Goal: Task Accomplishment & Management: Use online tool/utility

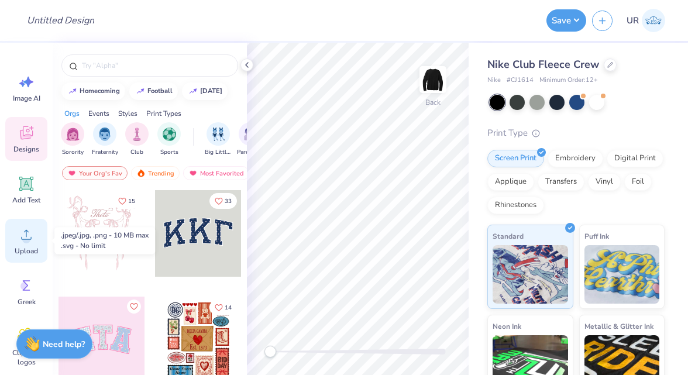
click at [30, 240] on circle at bounding box center [26, 239] width 8 height 8
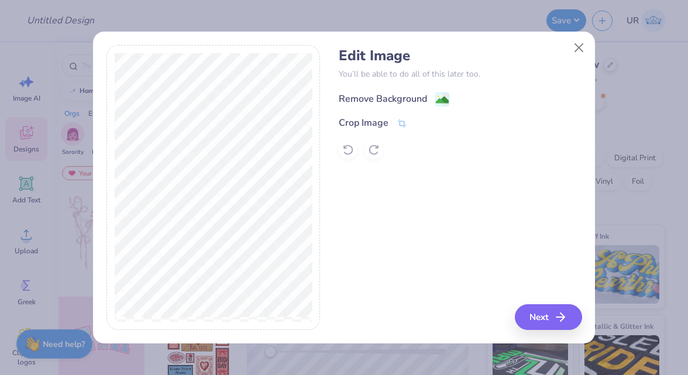
click at [359, 93] on div "Remove Background" at bounding box center [383, 99] width 88 height 14
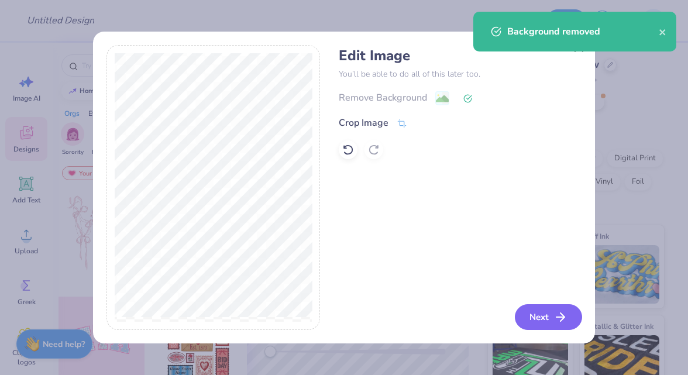
click at [568, 315] on icon "button" at bounding box center [561, 317] width 14 height 14
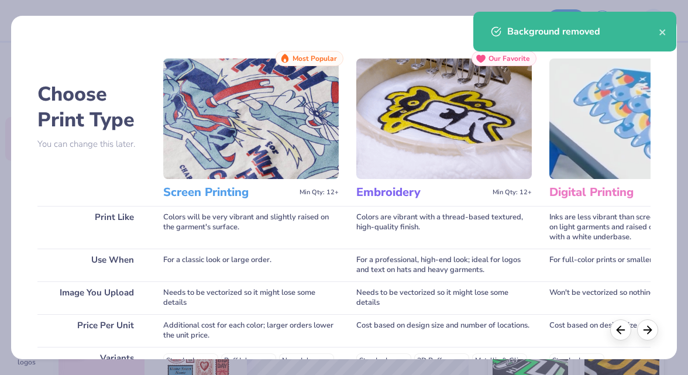
scroll to position [208, 0]
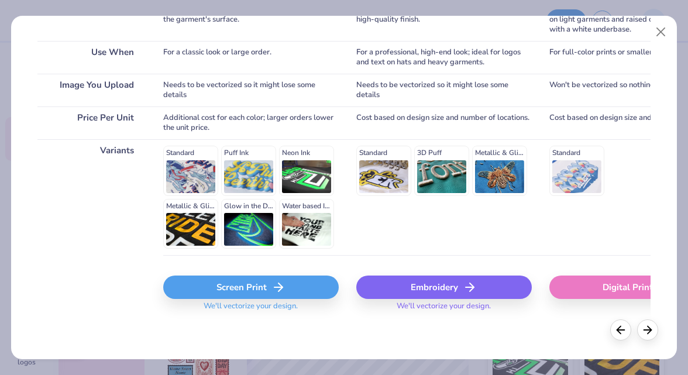
click at [397, 284] on div "Embroidery" at bounding box center [444, 287] width 176 height 23
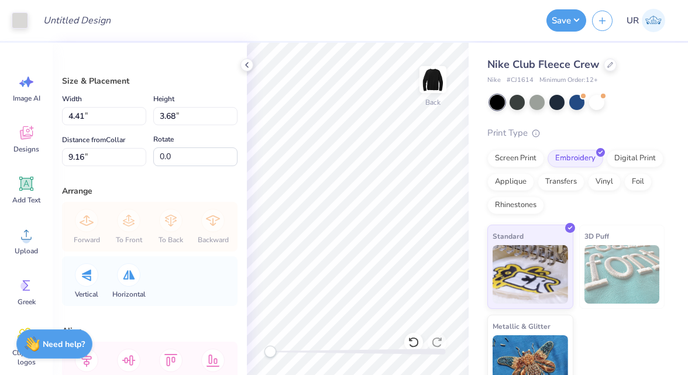
type input "2.36"
type input "1.97"
type input "0.50"
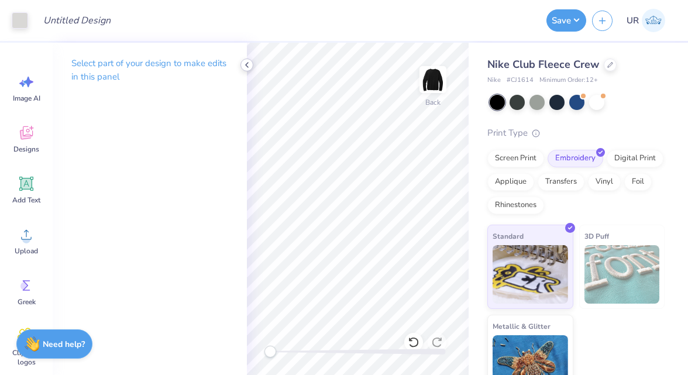
click at [248, 62] on icon at bounding box center [246, 64] width 9 height 9
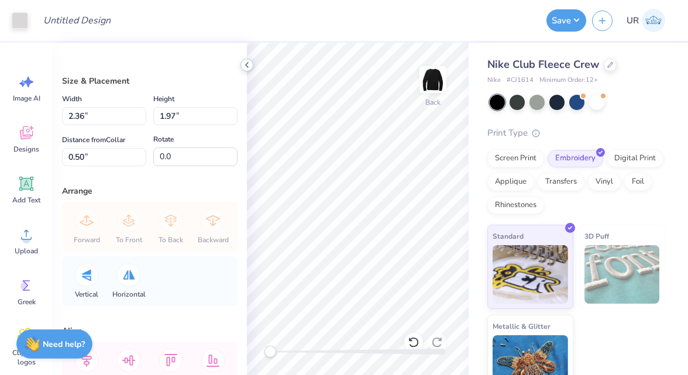
click at [251, 67] on icon at bounding box center [246, 64] width 9 height 9
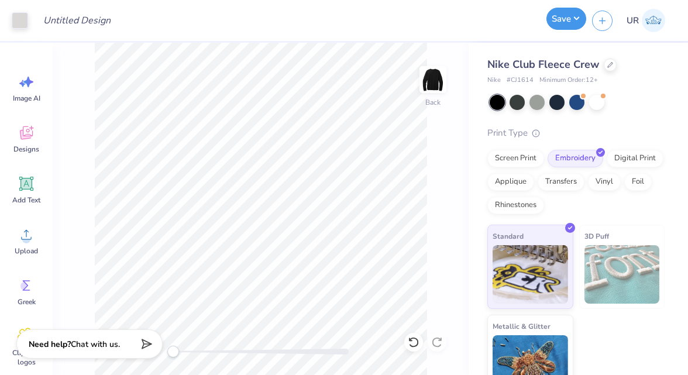
click at [558, 21] on button "Save" at bounding box center [567, 19] width 40 height 22
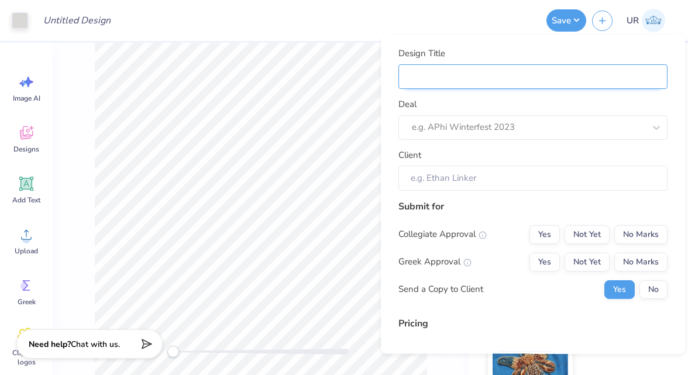
click at [545, 68] on input "Design Title" at bounding box center [533, 76] width 269 height 25
type input "M"
type input "Me"
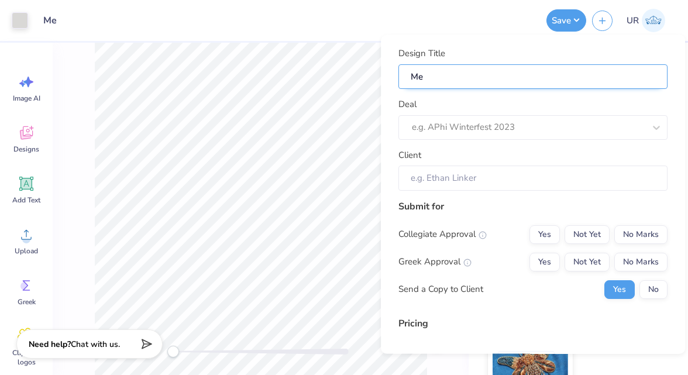
type input "Mer"
type input "Merc"
type input "Merch"
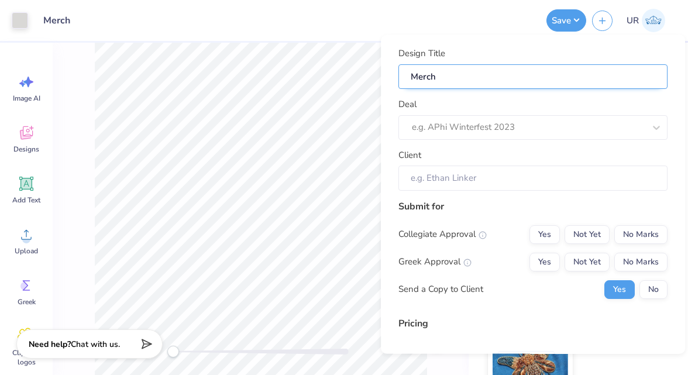
type input "Merch"
type input "Merch f"
type input "Merch fo"
type input "Merch for"
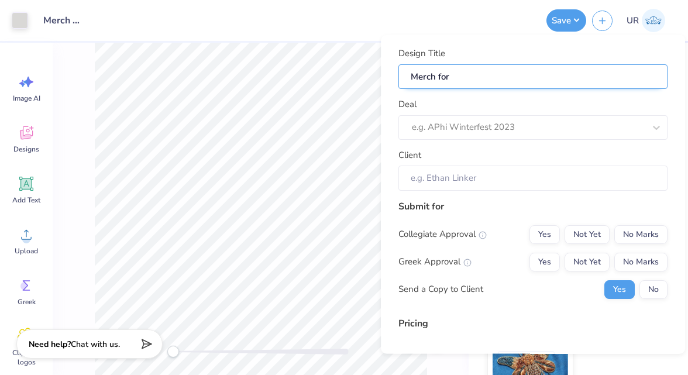
type input "Merch for"
type input "Merch for Q"
type input "Merch for Qu"
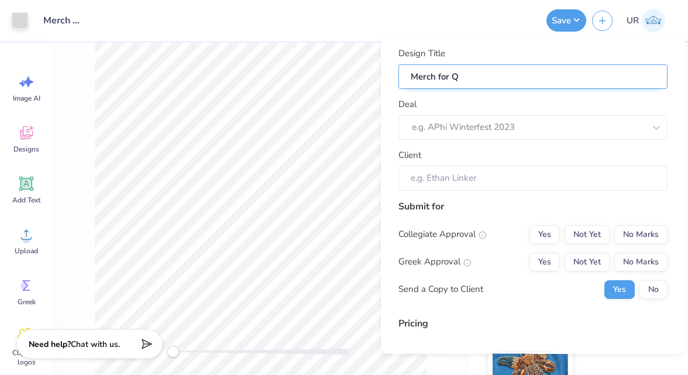
type input "Merch for Qu"
type input "Merch for Qua"
type input "Merch for Qual"
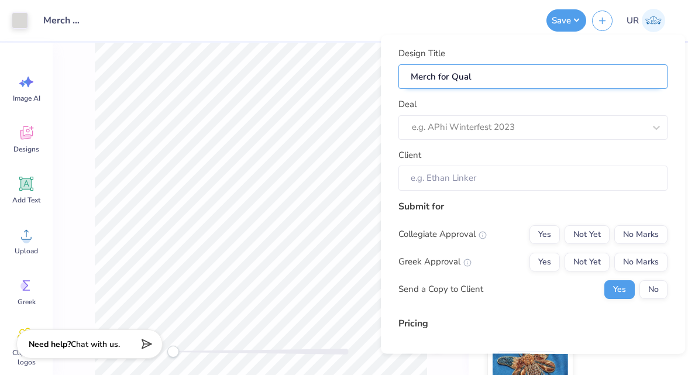
type input "Merch for Quali"
type input "Merch for Qualit"
type input "Merch for Quality"
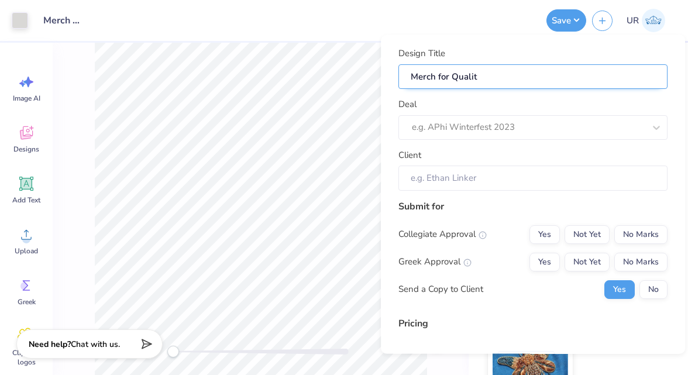
type input "Merch for Quality"
type input "Merch for Quality A"
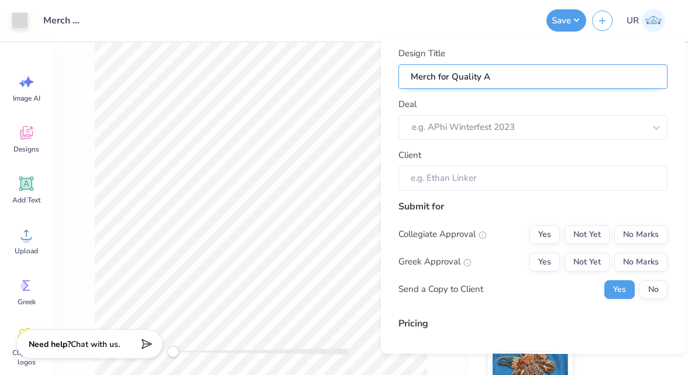
type input "Merch for Quality AV"
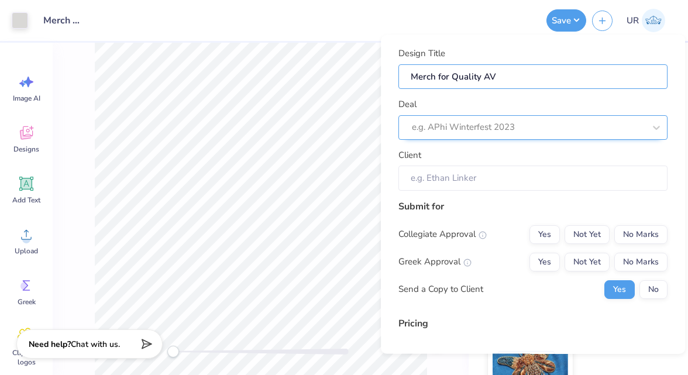
type input "Merch for Quality AV"
click at [538, 118] on div "e.g. APhi Winterfest 2023" at bounding box center [528, 127] width 235 height 18
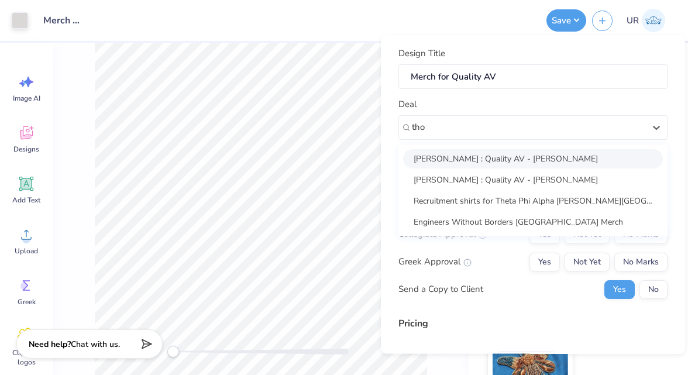
click at [519, 152] on div "[PERSON_NAME] : Quality AV - [PERSON_NAME]" at bounding box center [533, 158] width 260 height 19
type input "tho"
type input "[PERSON_NAME]"
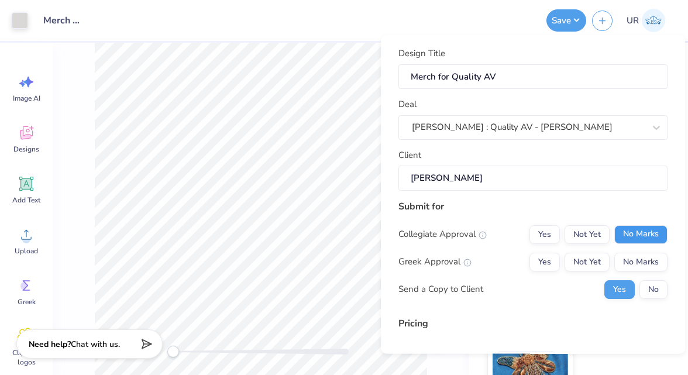
click at [633, 230] on button "No Marks" at bounding box center [641, 234] width 53 height 19
click at [637, 257] on button "No Marks" at bounding box center [641, 261] width 53 height 19
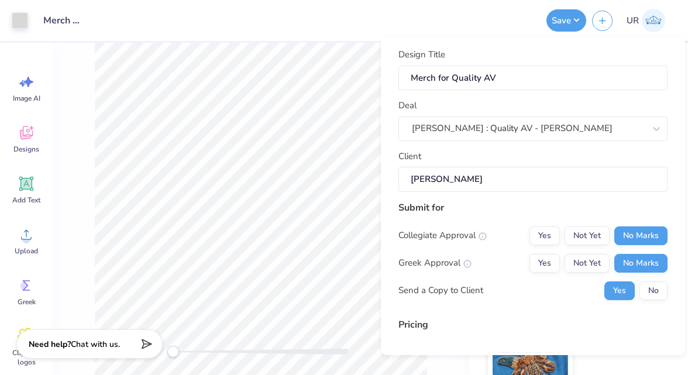
scroll to position [151, 0]
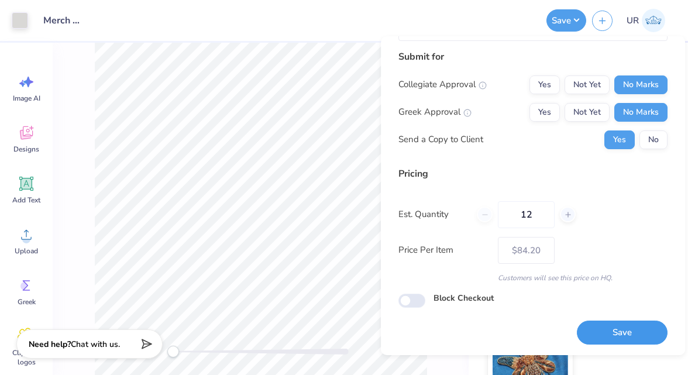
click at [595, 330] on button "Save" at bounding box center [622, 333] width 91 height 24
type input "$84.20"
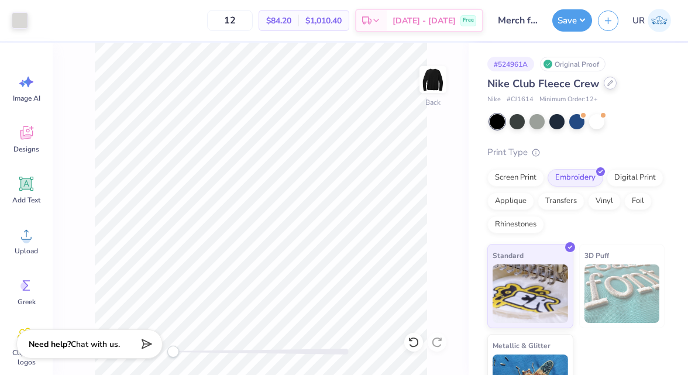
click at [604, 83] on div at bounding box center [610, 83] width 13 height 13
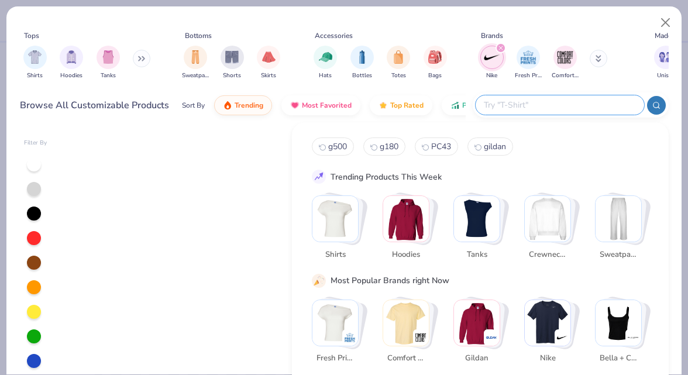
click at [575, 111] on input "text" at bounding box center [559, 104] width 153 height 13
paste input "EB510"
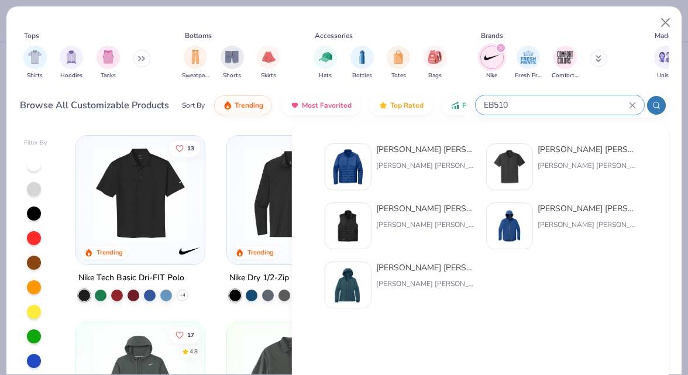
type input "EB510"
click at [434, 155] on div "[PERSON_NAME] [PERSON_NAME] Quilted Jacket" at bounding box center [425, 149] width 98 height 12
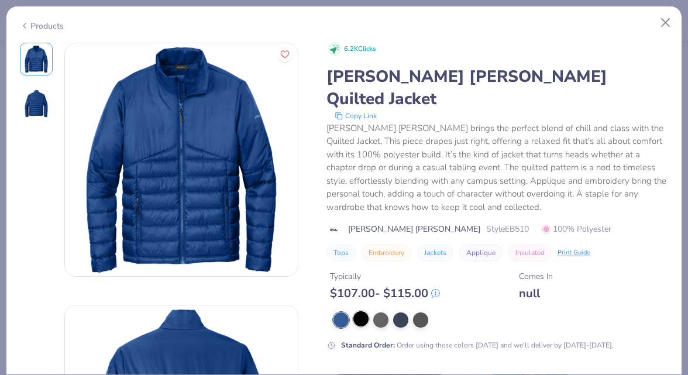
click at [357, 311] on div at bounding box center [361, 318] width 15 height 15
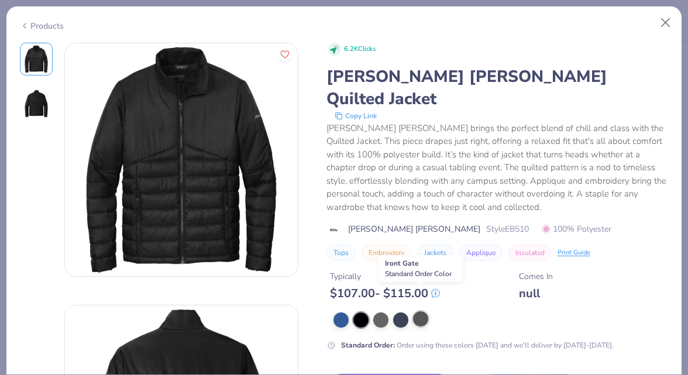
click at [421, 311] on div at bounding box center [420, 318] width 15 height 15
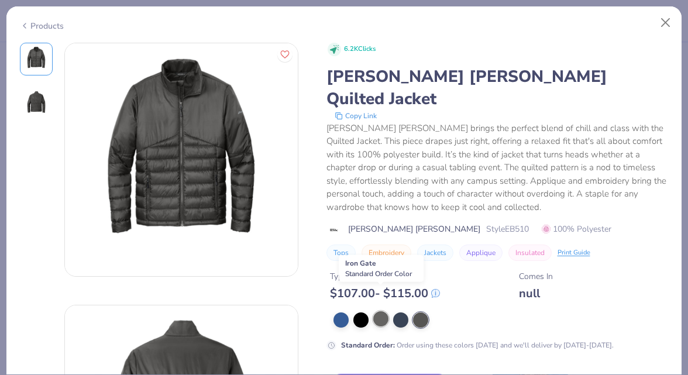
click at [375, 311] on div at bounding box center [380, 318] width 15 height 15
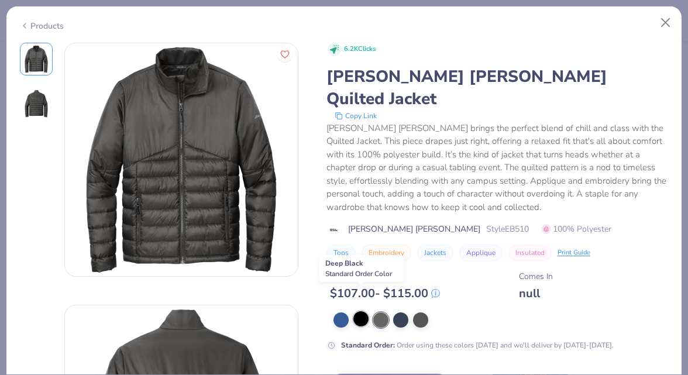
click at [363, 311] on div at bounding box center [361, 318] width 15 height 15
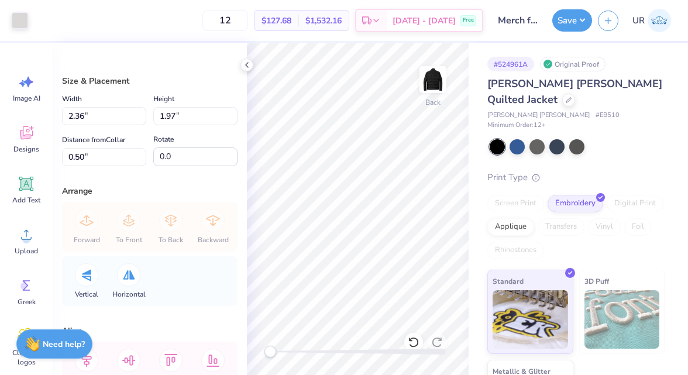
type input "2.75"
type input "2.29"
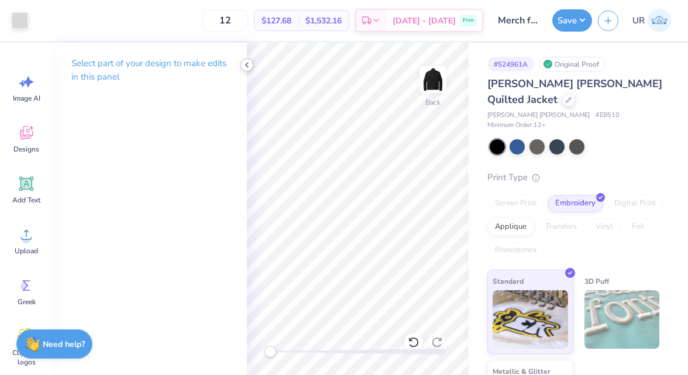
click at [251, 66] on icon at bounding box center [246, 64] width 9 height 9
click at [249, 67] on icon at bounding box center [246, 64] width 9 height 9
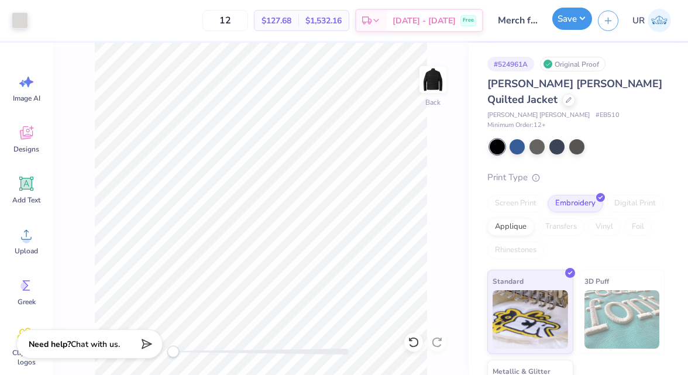
click at [574, 23] on button "Save" at bounding box center [573, 19] width 40 height 22
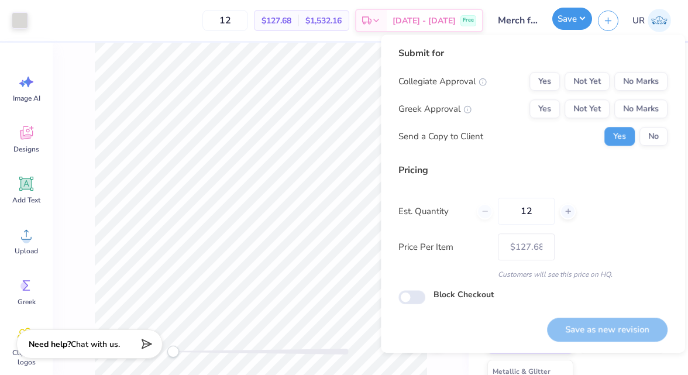
click at [574, 23] on button "Save" at bounding box center [573, 19] width 40 height 22
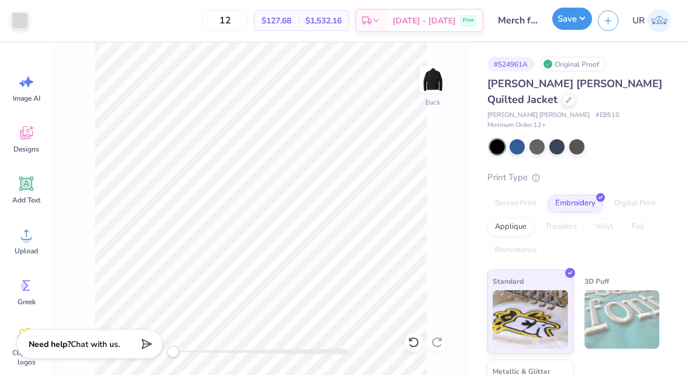
click at [573, 28] on button "Save" at bounding box center [573, 19] width 40 height 22
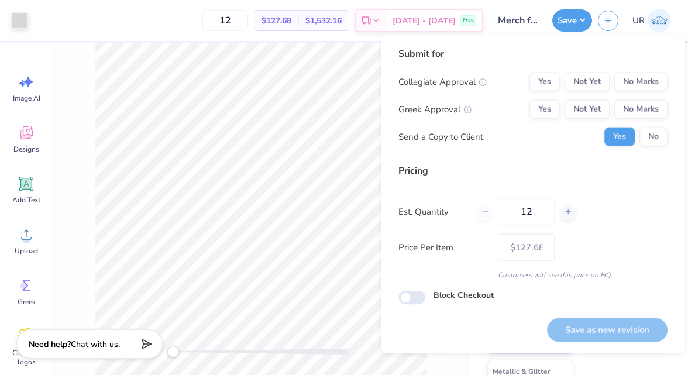
click at [637, 96] on div "Collegiate Approval Yes Not Yet No Marks Greek Approval Yes Not Yet No Marks Se…" at bounding box center [533, 110] width 269 height 74
click at [637, 84] on button "No Marks" at bounding box center [641, 82] width 53 height 19
click at [637, 115] on button "No Marks" at bounding box center [641, 109] width 53 height 19
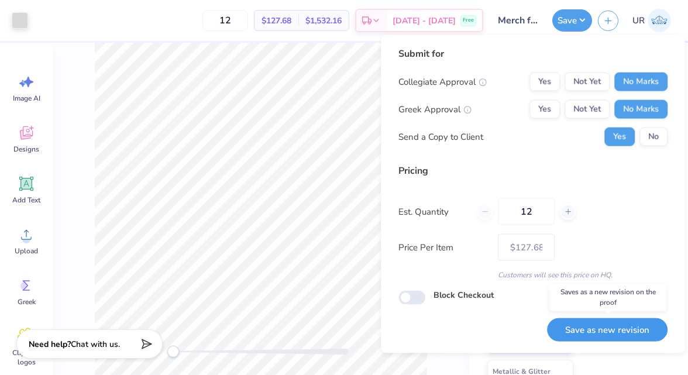
click at [579, 327] on button "Save as new revision" at bounding box center [607, 330] width 121 height 24
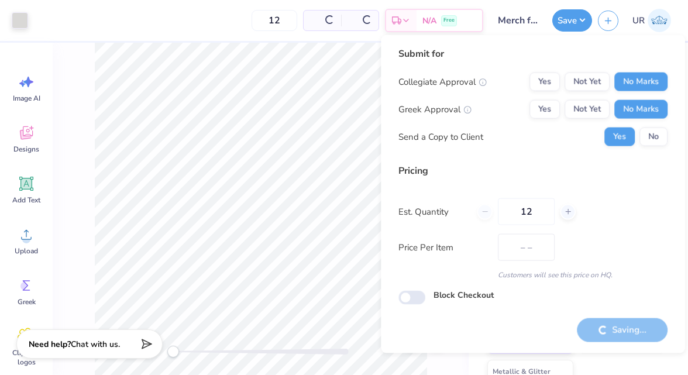
type input "$127.68"
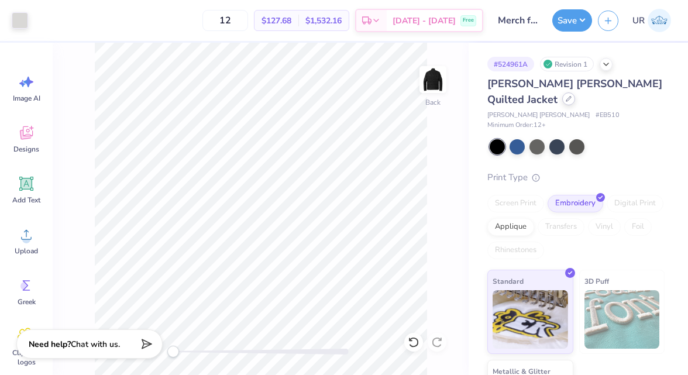
click at [572, 96] on icon at bounding box center [569, 99] width 6 height 6
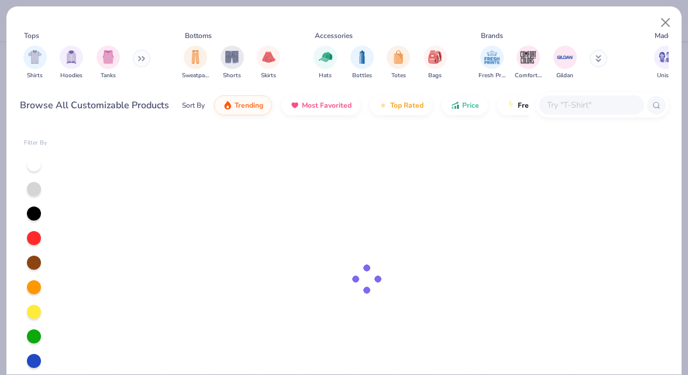
click at [579, 107] on input "text" at bounding box center [591, 104] width 90 height 13
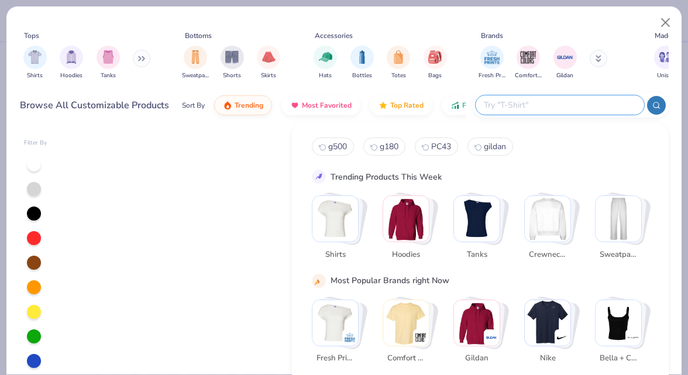
paste input "CT105534"
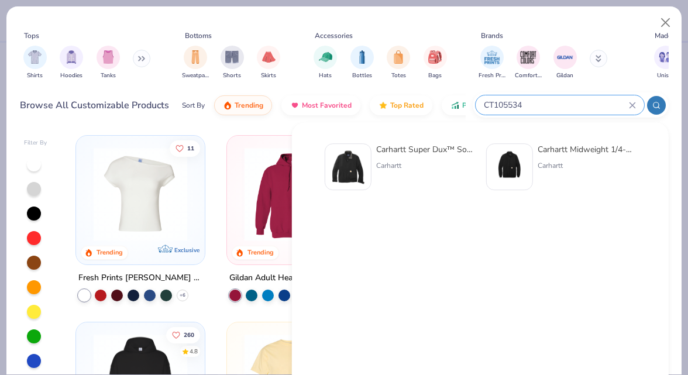
type input "CT105534"
click at [399, 164] on div "Carhartt" at bounding box center [425, 165] width 98 height 11
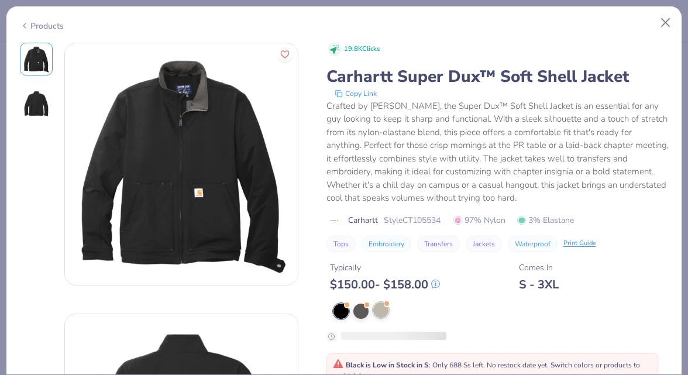
click at [378, 310] on div at bounding box center [380, 310] width 15 height 15
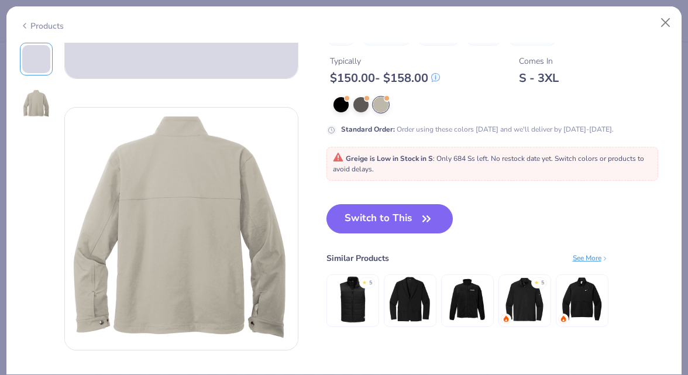
scroll to position [315, 0]
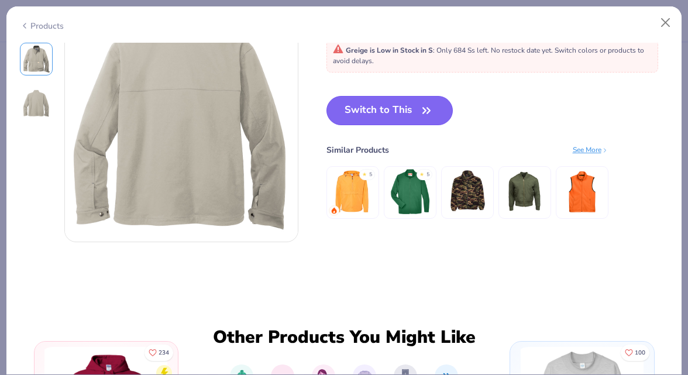
click at [424, 112] on icon "button" at bounding box center [426, 110] width 7 height 5
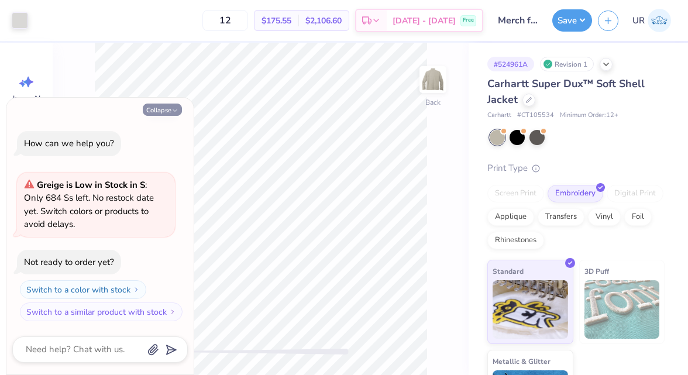
click at [170, 108] on button "Collapse" at bounding box center [162, 110] width 39 height 12
type textarea "x"
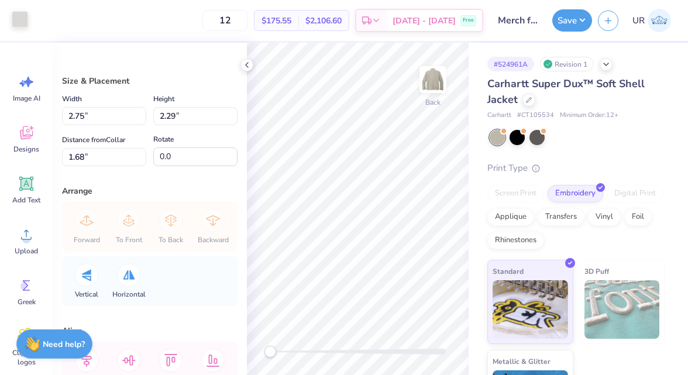
click at [20, 19] on div at bounding box center [20, 19] width 16 height 16
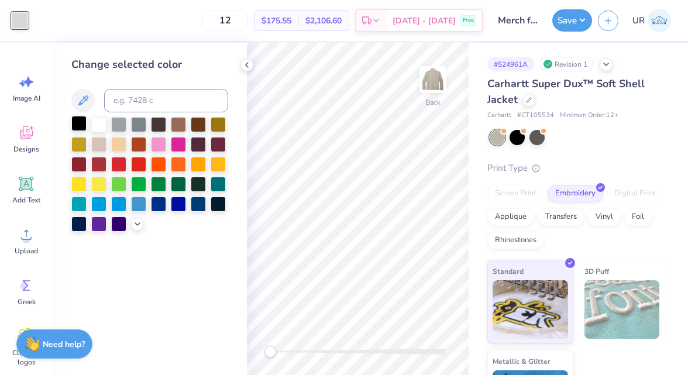
click at [80, 119] on div at bounding box center [78, 123] width 15 height 15
click at [98, 120] on div at bounding box center [98, 123] width 15 height 15
click at [250, 66] on icon at bounding box center [246, 64] width 9 height 9
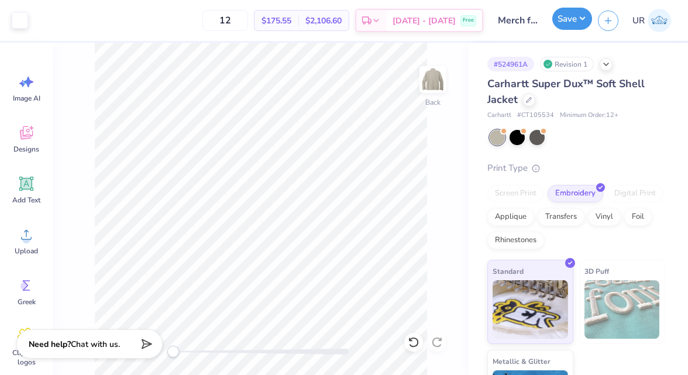
click at [571, 23] on button "Save" at bounding box center [573, 19] width 40 height 22
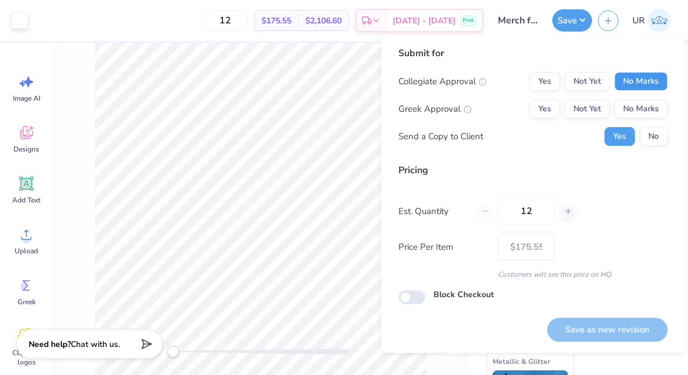
click at [635, 84] on button "No Marks" at bounding box center [641, 81] width 53 height 19
click at [644, 102] on button "No Marks" at bounding box center [641, 108] width 53 height 19
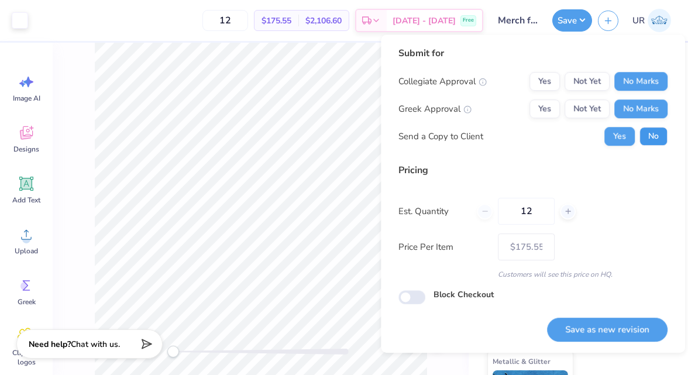
click at [650, 140] on button "No" at bounding box center [654, 136] width 28 height 19
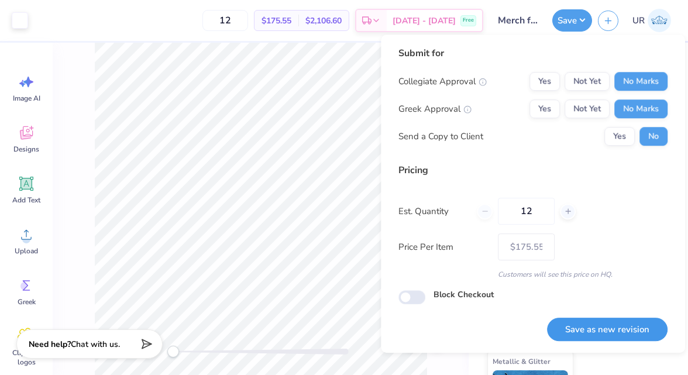
click at [591, 325] on button "Save as new revision" at bounding box center [607, 330] width 121 height 24
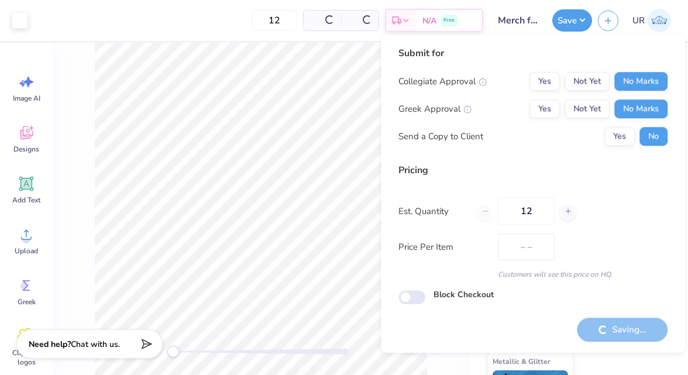
type input "$175.55"
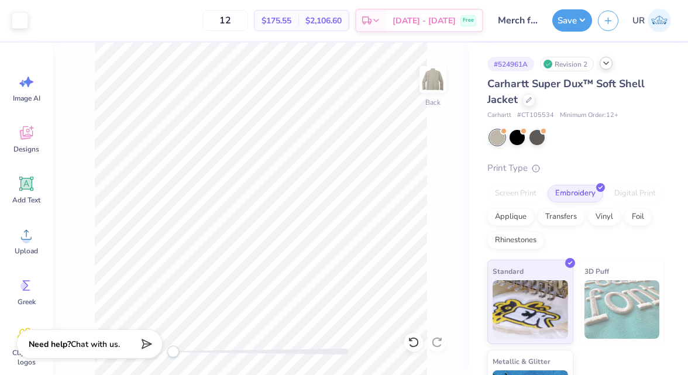
click at [605, 64] on icon at bounding box center [606, 63] width 9 height 9
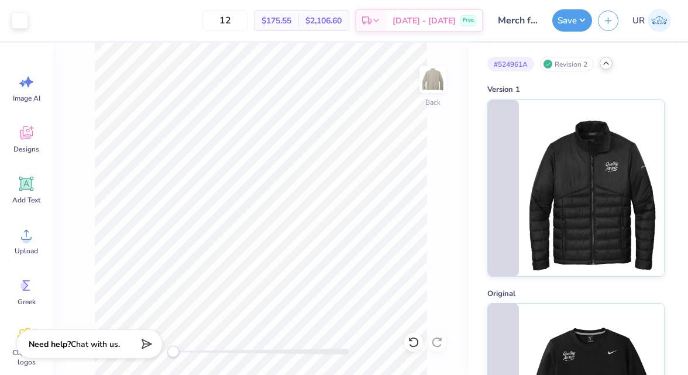
click at [605, 61] on icon at bounding box center [606, 63] width 9 height 9
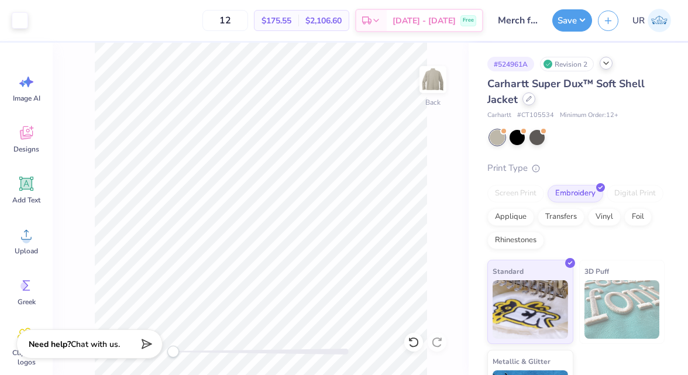
click at [527, 95] on div at bounding box center [529, 98] width 13 height 13
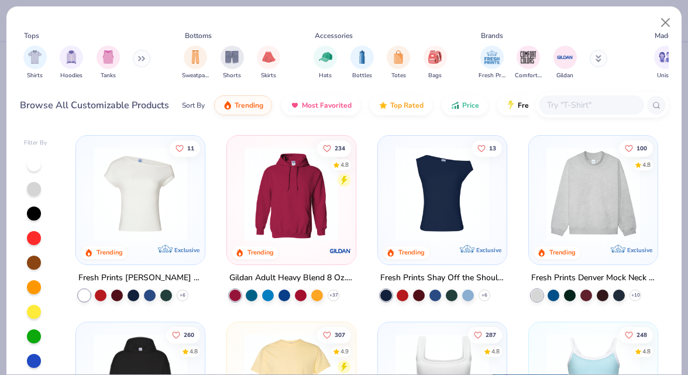
click at [556, 100] on input "text" at bounding box center [591, 104] width 90 height 13
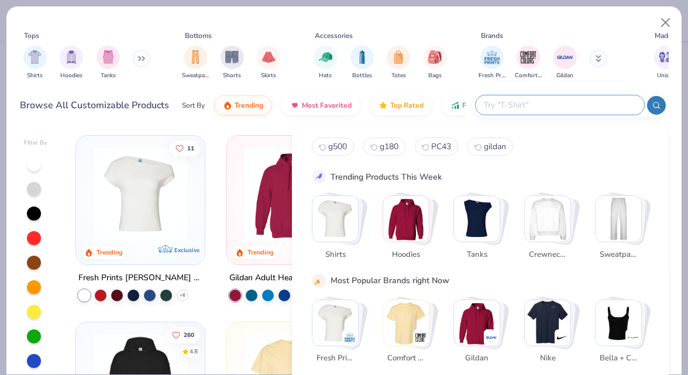
paste input "ML13S"
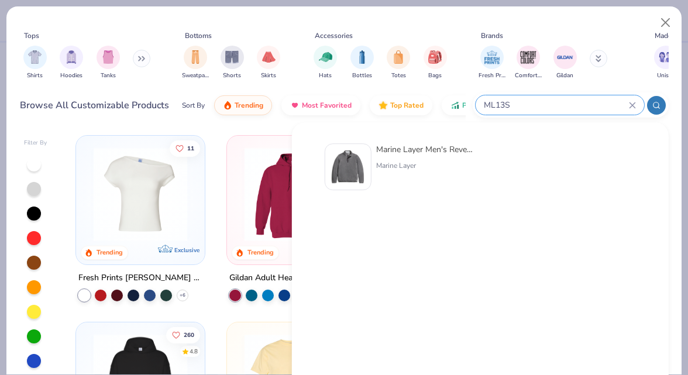
type input "ML13S"
click at [341, 153] on img at bounding box center [348, 167] width 36 height 36
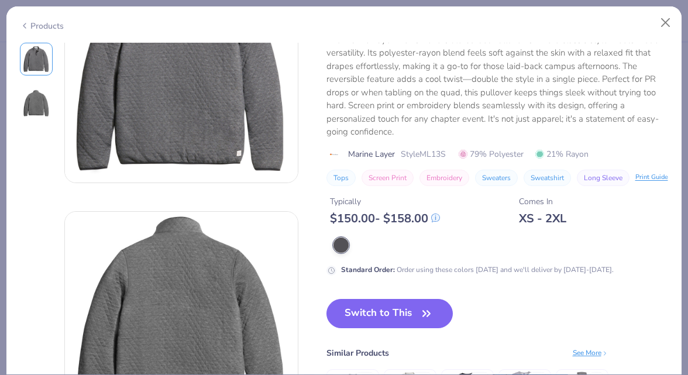
scroll to position [129, 0]
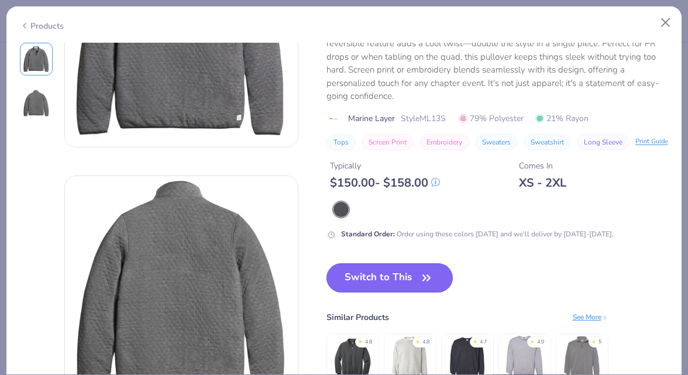
click at [399, 293] on button "Switch to This" at bounding box center [390, 277] width 127 height 29
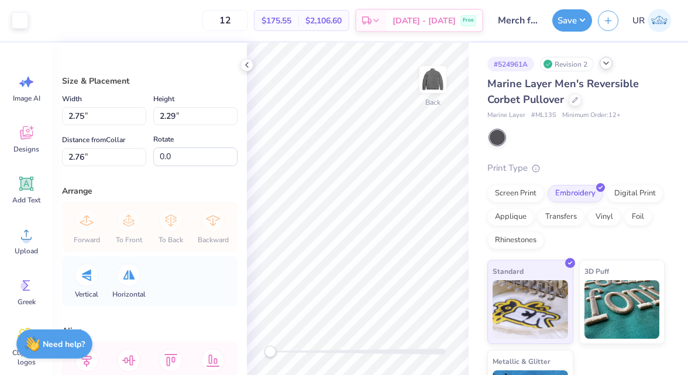
type input "2.16"
type input "1.80"
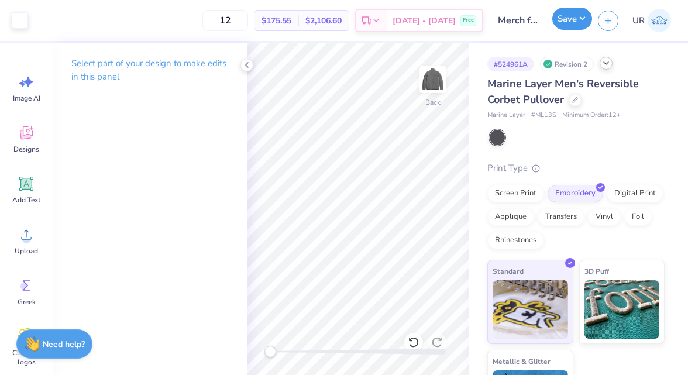
click at [579, 19] on button "Save" at bounding box center [573, 19] width 40 height 22
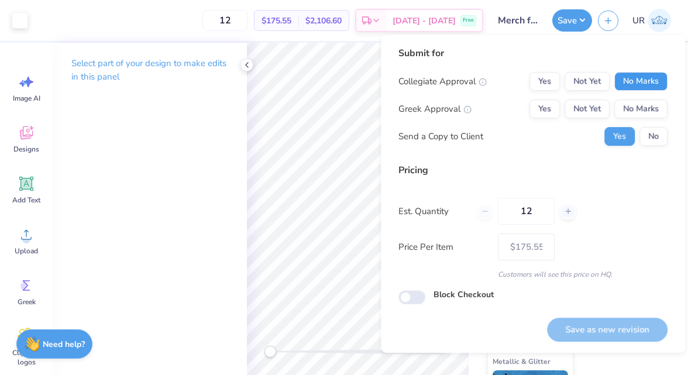
click at [622, 83] on button "No Marks" at bounding box center [641, 81] width 53 height 19
click at [625, 115] on button "No Marks" at bounding box center [641, 108] width 53 height 19
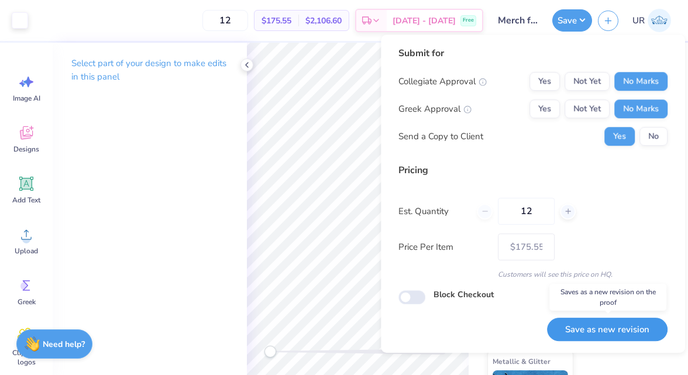
click at [579, 326] on button "Save as new revision" at bounding box center [607, 330] width 121 height 24
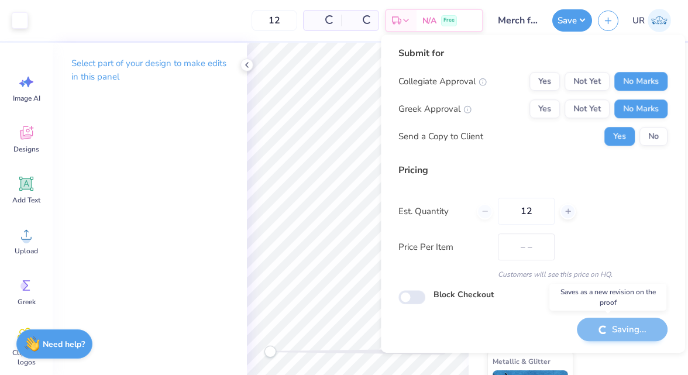
type input "$175.55"
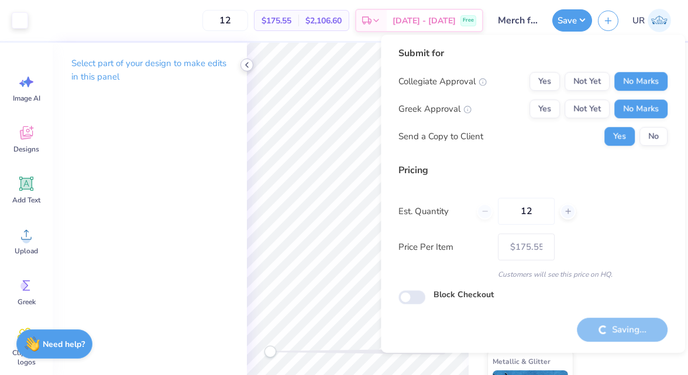
click at [249, 68] on icon at bounding box center [246, 64] width 9 height 9
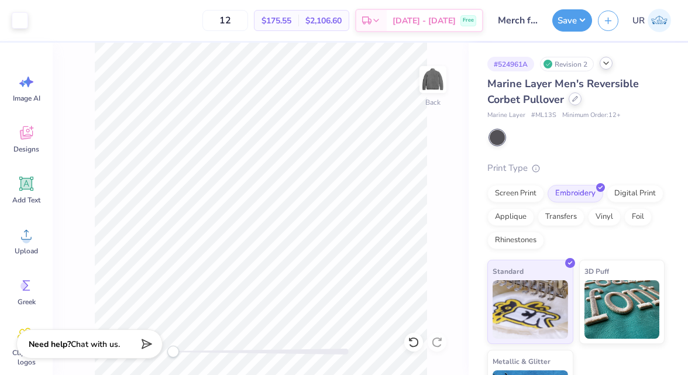
click at [578, 99] on icon at bounding box center [575, 99] width 6 height 6
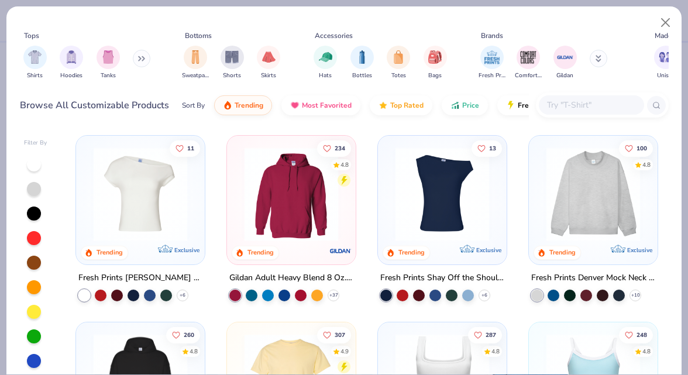
click at [581, 111] on input "text" at bounding box center [591, 104] width 90 height 13
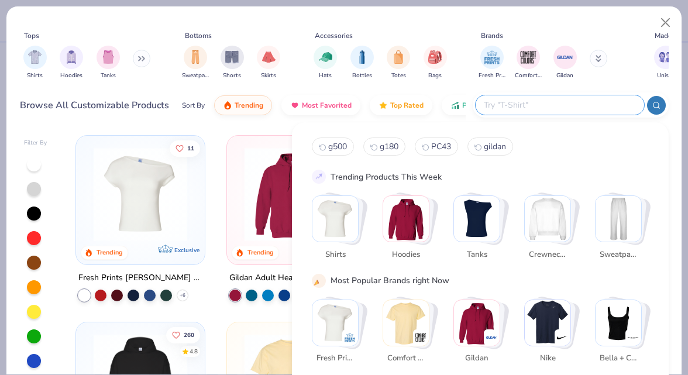
paste input "6747"
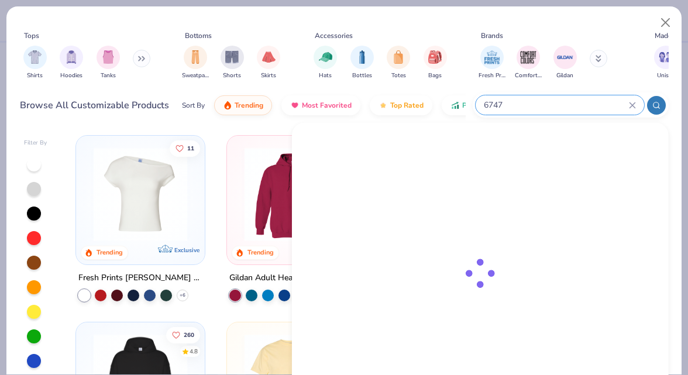
type input "6747"
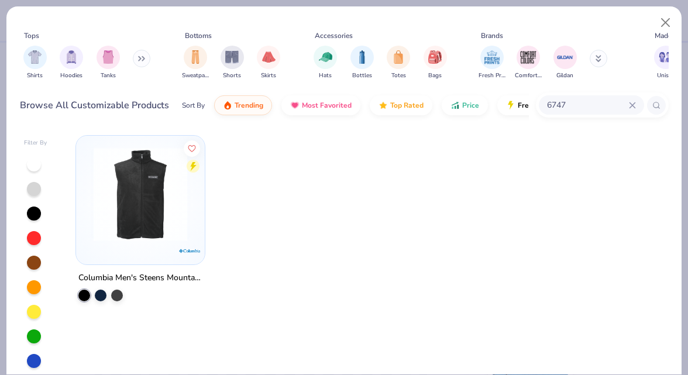
click at [123, 195] on img at bounding box center [140, 194] width 105 height 94
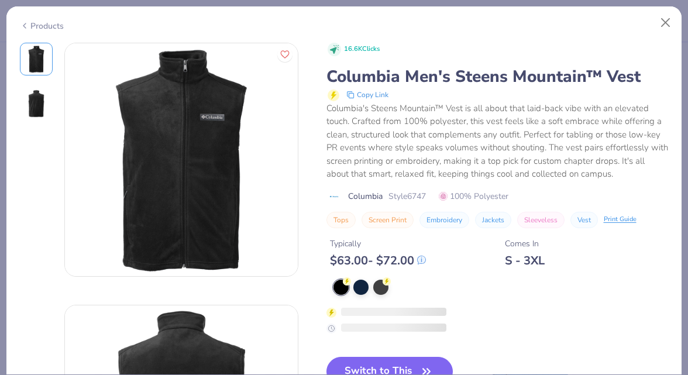
click at [358, 289] on div at bounding box center [361, 287] width 15 height 15
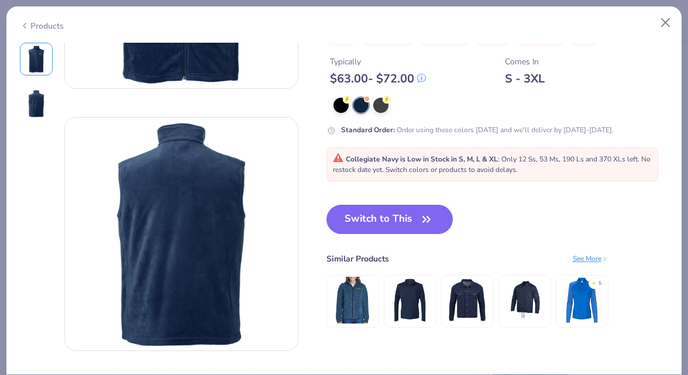
scroll to position [294, 0]
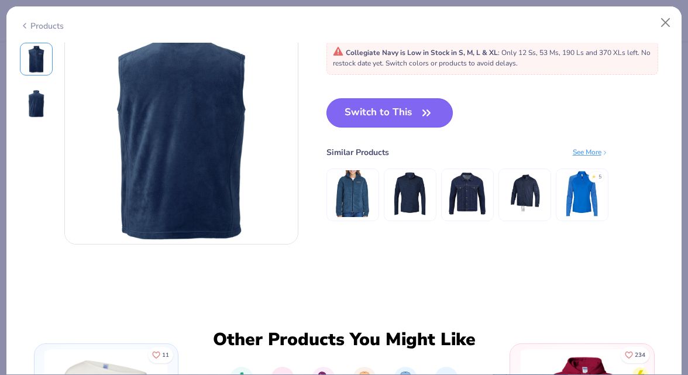
click at [414, 119] on button "Switch to This" at bounding box center [390, 112] width 127 height 29
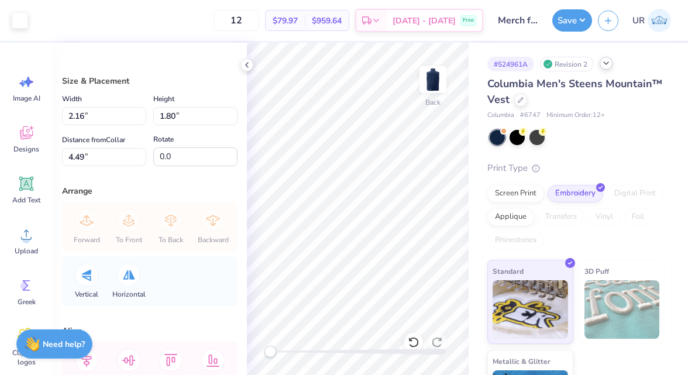
type input "2.34"
type input "1.95"
type input "5.55"
click at [251, 67] on icon at bounding box center [246, 64] width 9 height 9
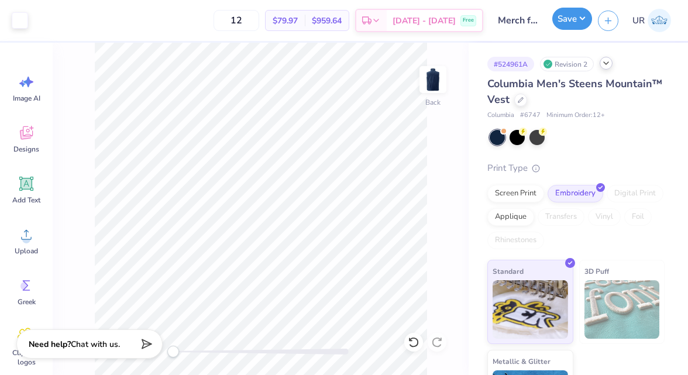
click at [565, 20] on button "Save" at bounding box center [573, 19] width 40 height 22
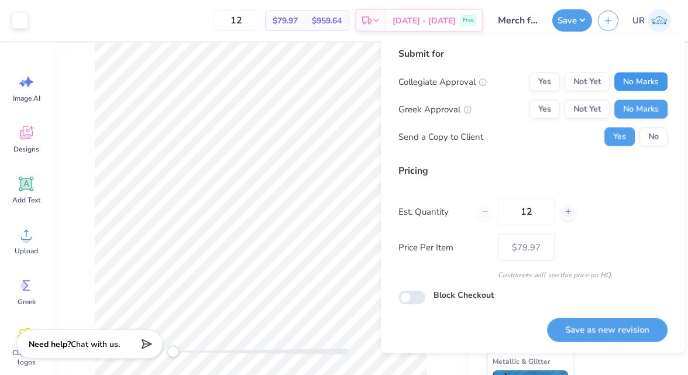
click at [640, 81] on button "No Marks" at bounding box center [641, 82] width 53 height 19
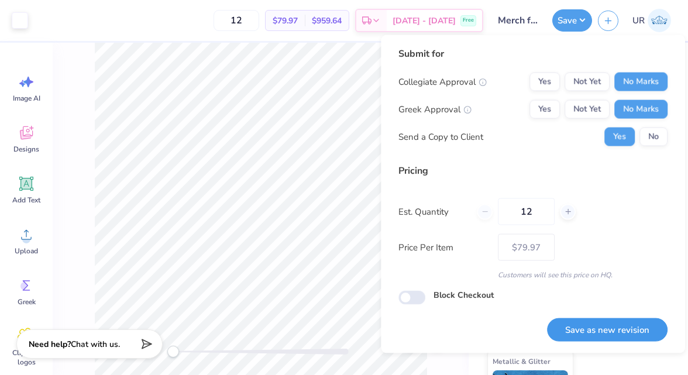
click at [592, 324] on button "Save as new revision" at bounding box center [607, 330] width 121 height 24
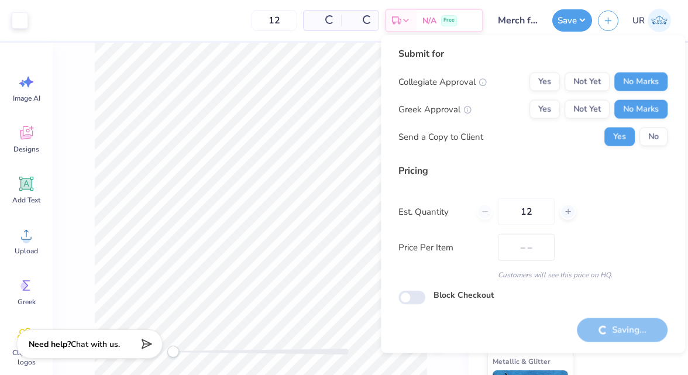
type input "$79.97"
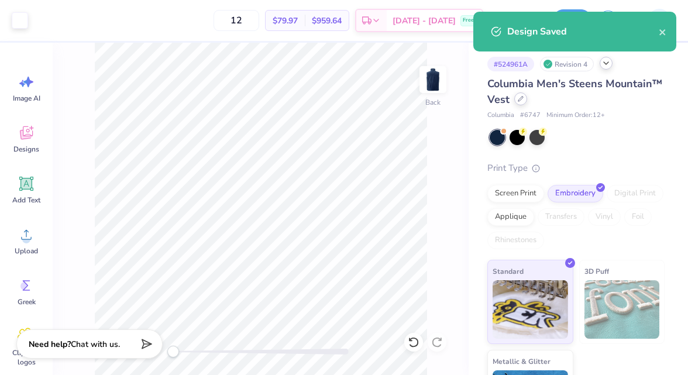
click at [524, 97] on div at bounding box center [520, 98] width 13 height 13
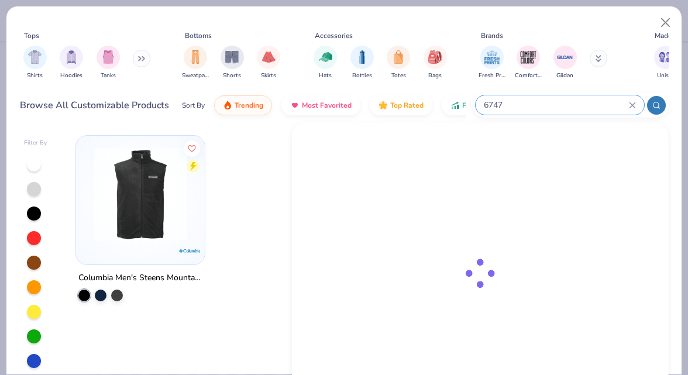
drag, startPoint x: 596, startPoint y: 101, endPoint x: 521, endPoint y: 101, distance: 75.5
click at [521, 101] on input "6747" at bounding box center [556, 104] width 146 height 13
paste input "NF0A3LHB"
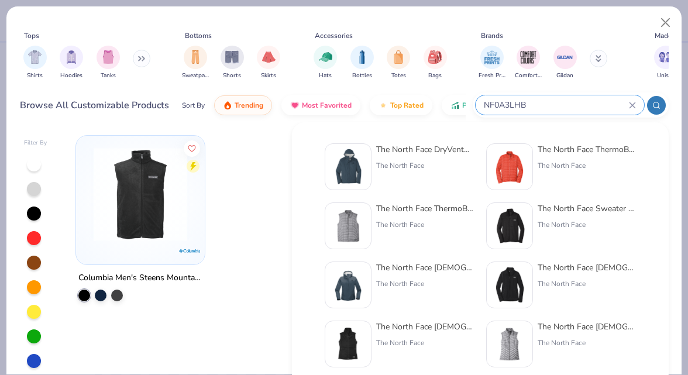
type input "NF0A3LHB"
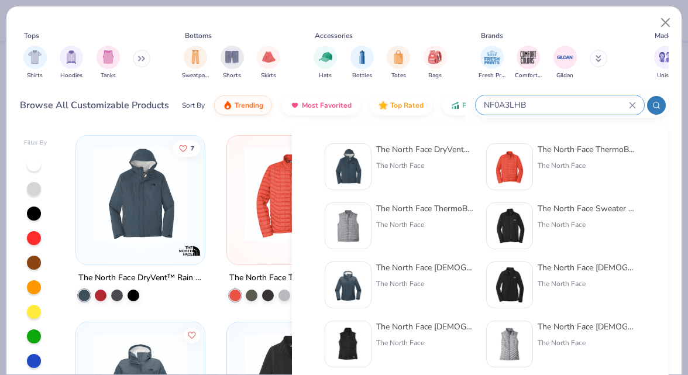
click at [551, 207] on div "The North Face Sweater Fleece Jacket" at bounding box center [587, 209] width 98 height 12
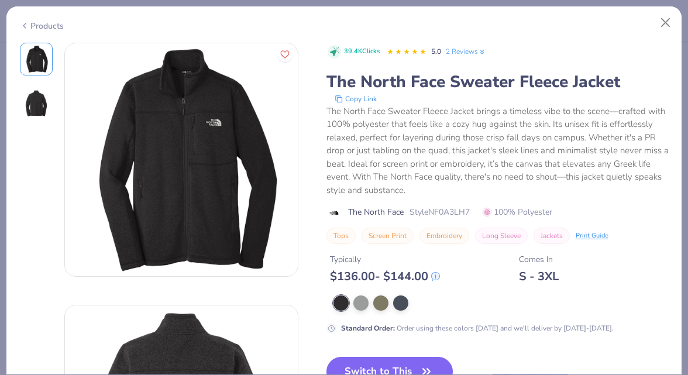
click at [41, 28] on div "Products" at bounding box center [42, 26] width 44 height 12
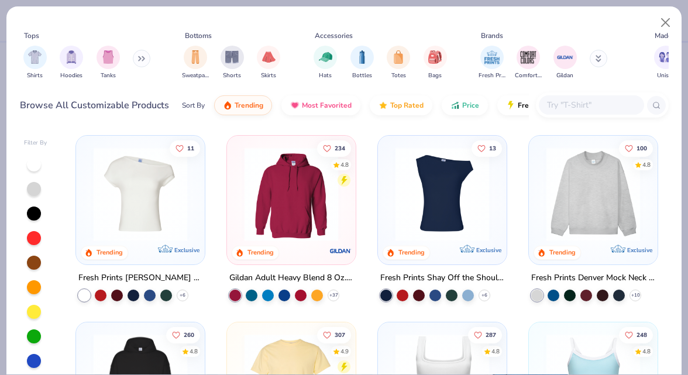
click at [587, 102] on input "text" at bounding box center [591, 104] width 90 height 13
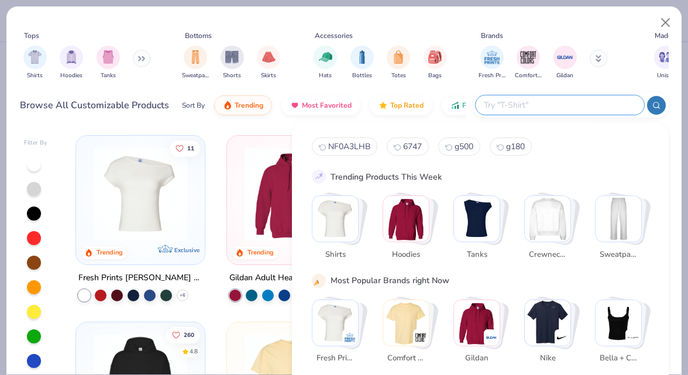
paste input "NF0A3LHB"
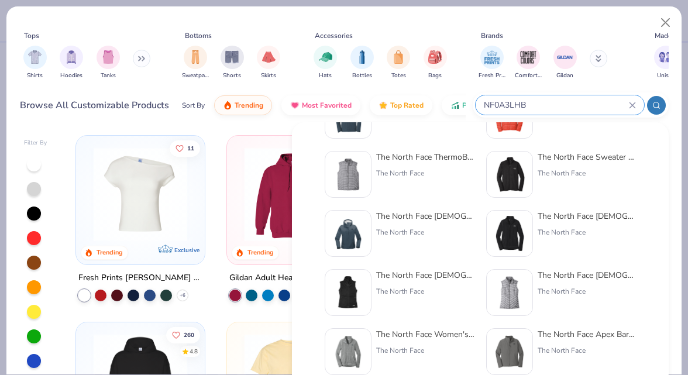
scroll to position [52, 0]
type input "NF0A3LHB"
drag, startPoint x: 542, startPoint y: 106, endPoint x: 483, endPoint y: 103, distance: 59.2
click at [483, 103] on input "NF0A3LHB" at bounding box center [556, 104] width 146 height 13
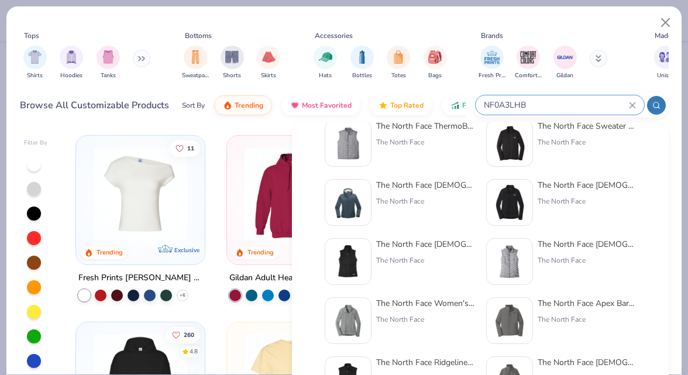
click at [547, 303] on div "The North Face Apex Barrier Soft Shell Jacket" at bounding box center [587, 303] width 98 height 12
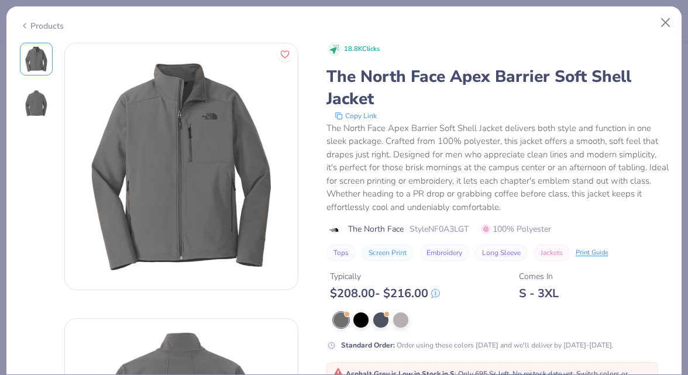
click at [49, 26] on div "Products" at bounding box center [42, 26] width 44 height 12
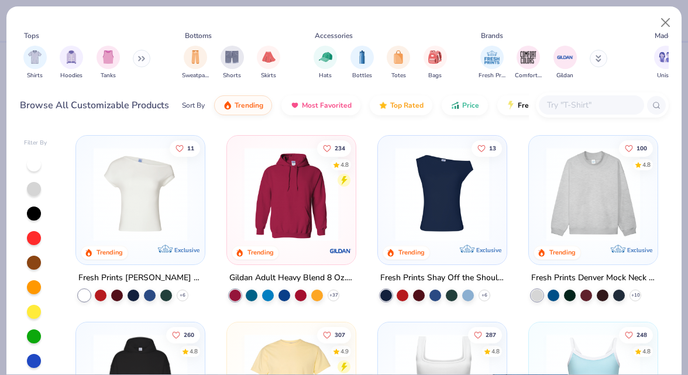
click at [601, 115] on div at bounding box center [602, 104] width 133 height 25
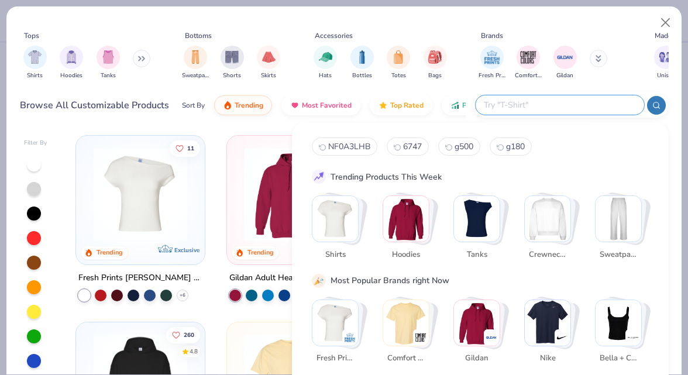
paste input "NF0A3LHB"
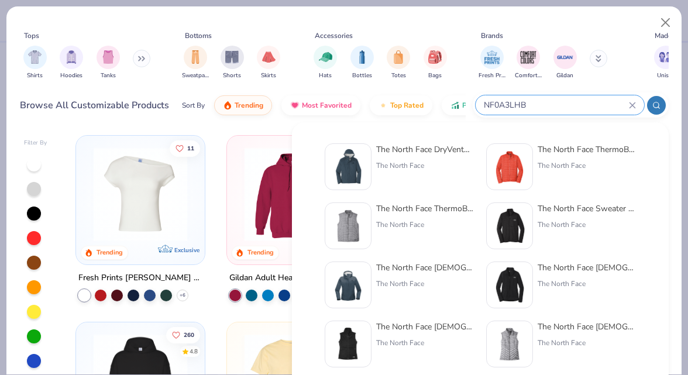
drag, startPoint x: 545, startPoint y: 99, endPoint x: 553, endPoint y: 109, distance: 12.5
click at [508, 115] on div "NF0A3LHB" at bounding box center [571, 104] width 196 height 25
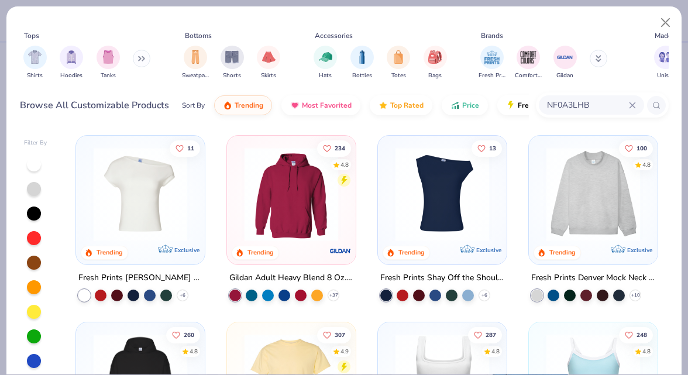
drag, startPoint x: 565, startPoint y: 107, endPoint x: 599, endPoint y: 102, distance: 33.7
click at [599, 102] on input "NF0A3LHB" at bounding box center [587, 104] width 83 height 13
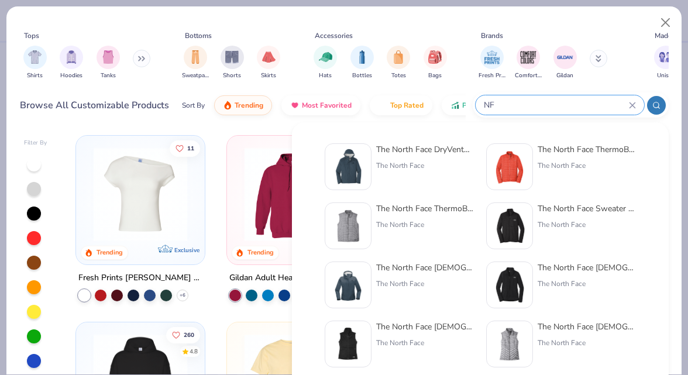
type input "NF"
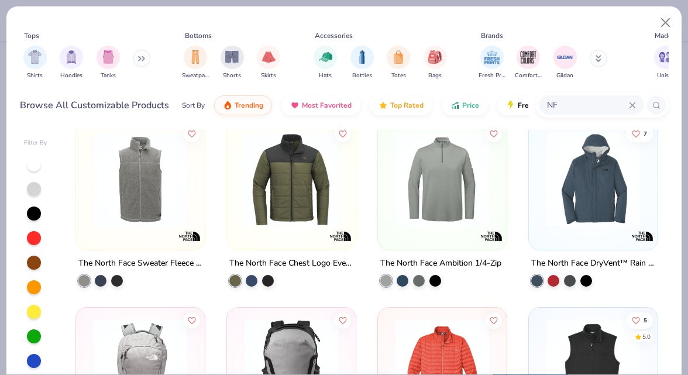
scroll to position [209, 0]
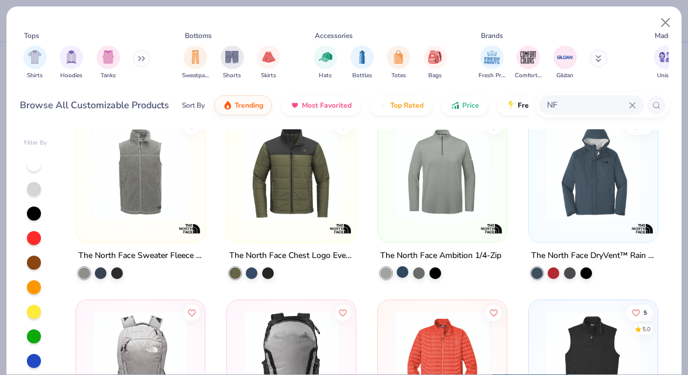
click at [400, 267] on div at bounding box center [403, 272] width 12 height 12
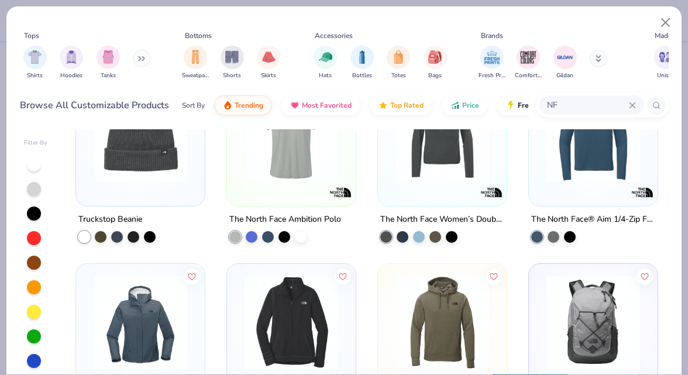
scroll to position [1067, 0]
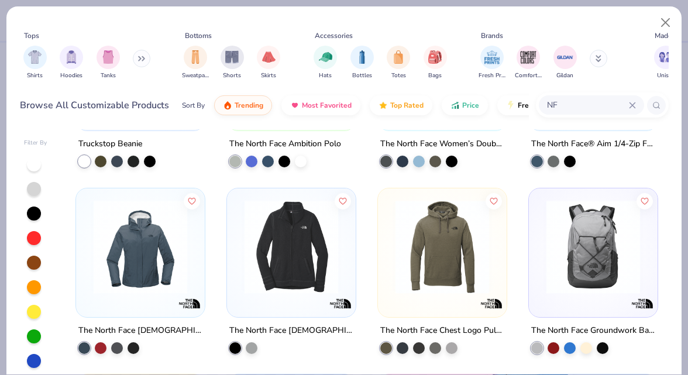
click at [36, 363] on div at bounding box center [34, 361] width 14 height 14
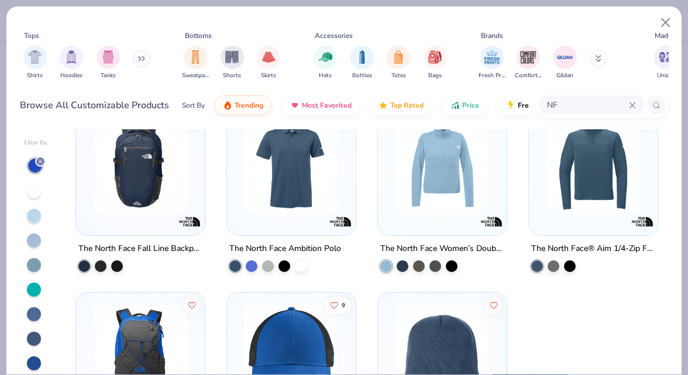
scroll to position [103, 0]
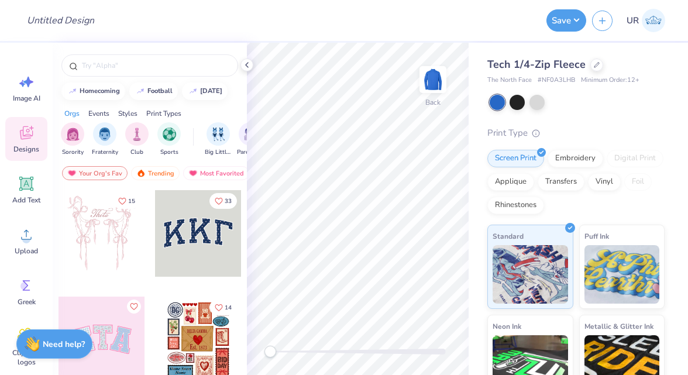
click at [561, 166] on div "Embroidery" at bounding box center [576, 159] width 56 height 18
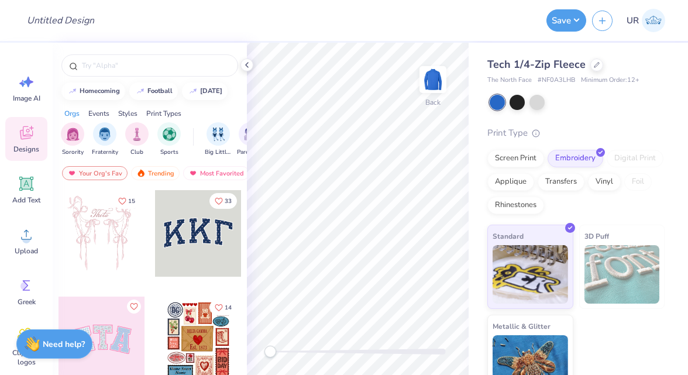
click at [554, 83] on span "# NF0A3LHB" at bounding box center [556, 81] width 37 height 10
copy span "NF0A3LHB"
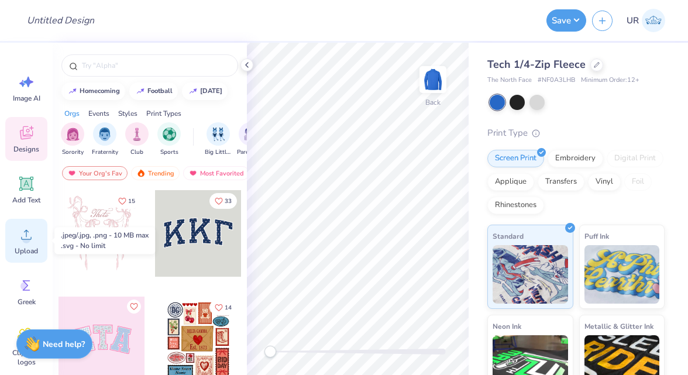
click at [28, 250] on span "Upload" at bounding box center [26, 250] width 23 height 9
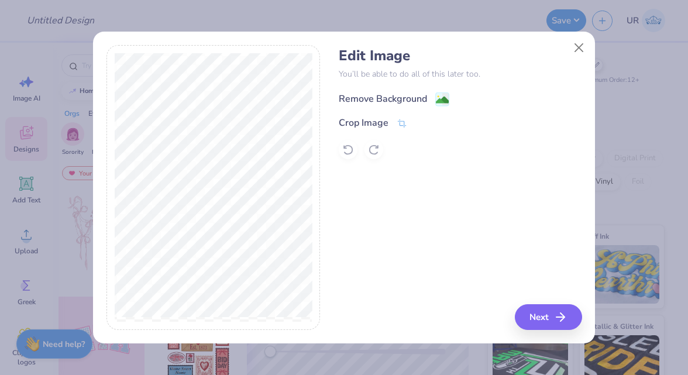
click at [354, 99] on div "Remove Background" at bounding box center [383, 99] width 88 height 14
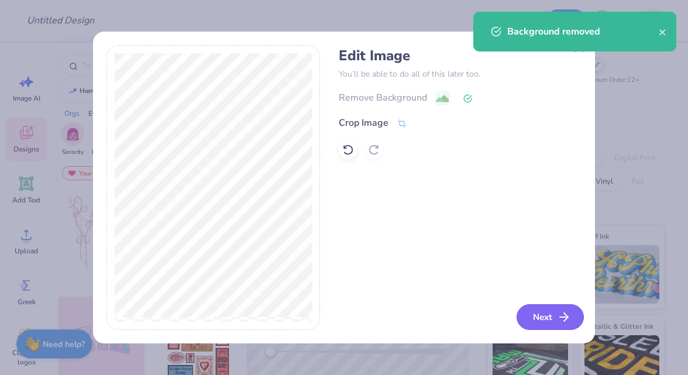
click at [535, 312] on button "Next" at bounding box center [550, 317] width 67 height 26
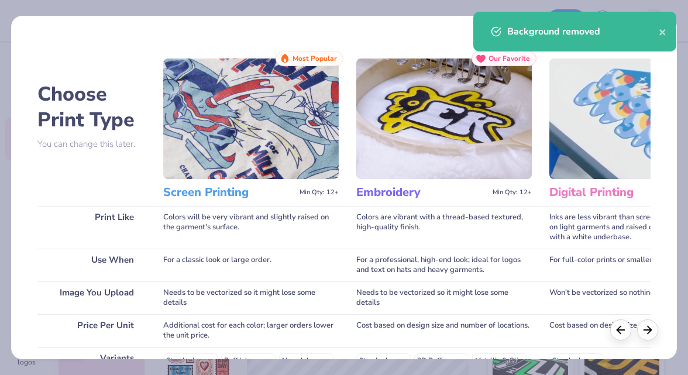
scroll to position [208, 0]
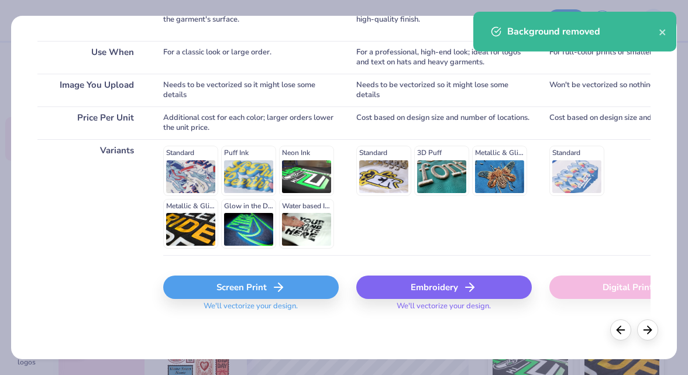
click at [426, 289] on div "Embroidery" at bounding box center [444, 287] width 176 height 23
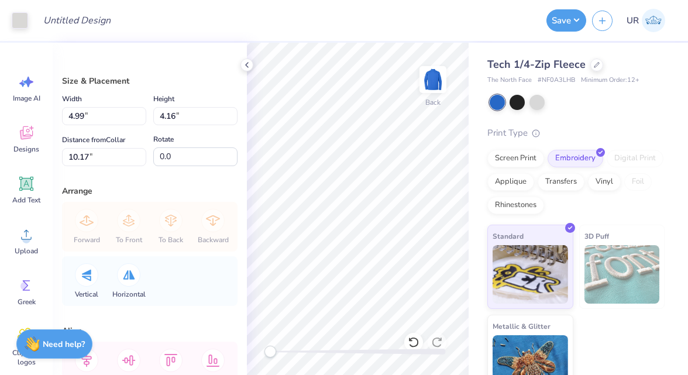
type input "2.31"
type input "1.93"
type input "3.00"
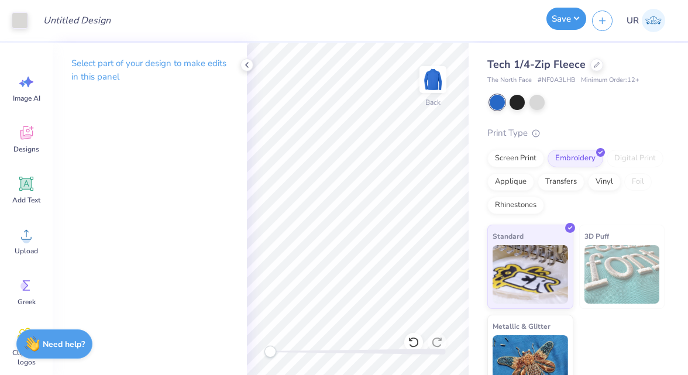
click at [560, 18] on button "Save" at bounding box center [567, 19] width 40 height 22
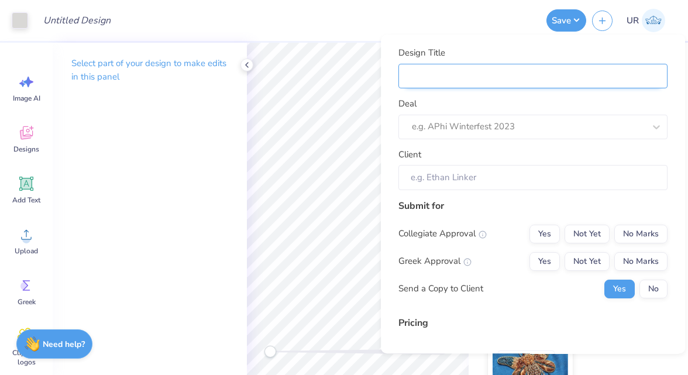
click at [600, 66] on input "Design Title" at bounding box center [533, 76] width 269 height 25
type input "1"
type input "1/"
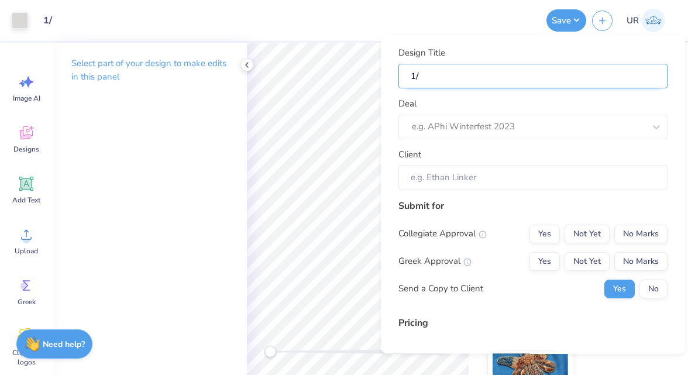
type input "1/4"
type input "1/4 Q"
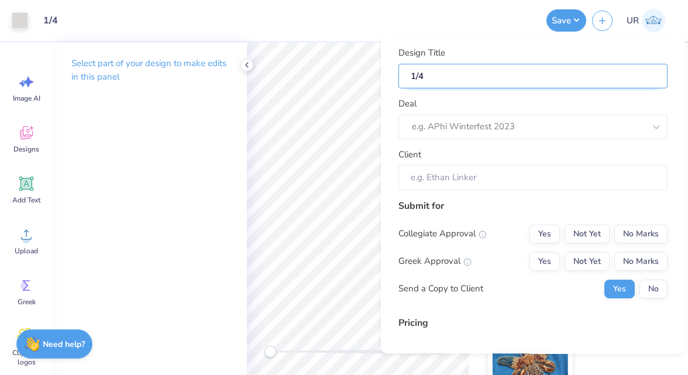
type input "1/4 Q"
type input "1/4 Qu"
type input "1/4 Qua"
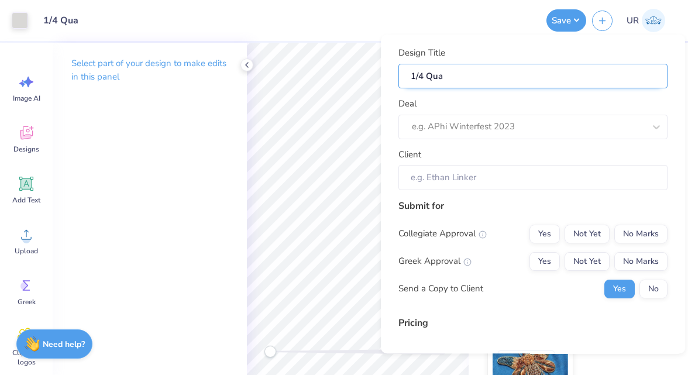
type input "1/4 Qual"
type input "1/4 Quali"
type input "1/4 Qualit"
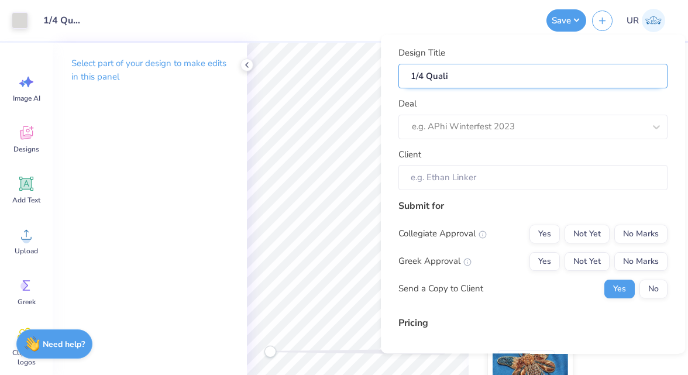
type input "1/4 Qualit"
type input "1/4 Quality"
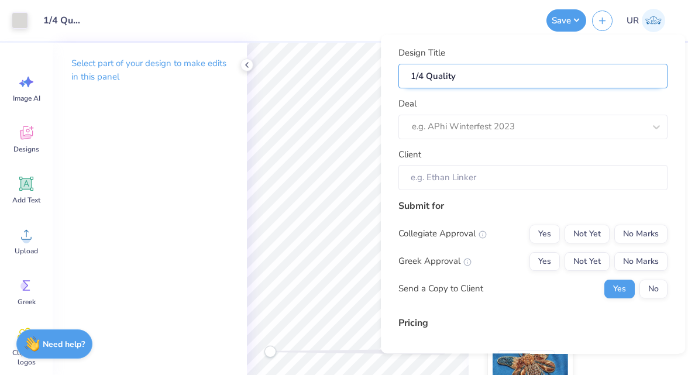
type input "1/4 Quality A"
type input "1/4 Quality AV"
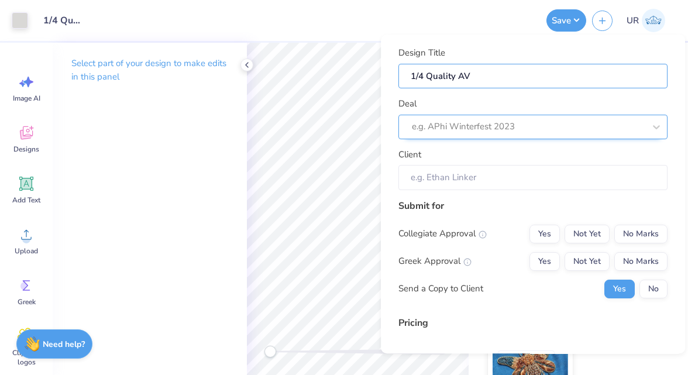
type input "1/4 Quality AV"
click at [592, 131] on div at bounding box center [528, 127] width 233 height 16
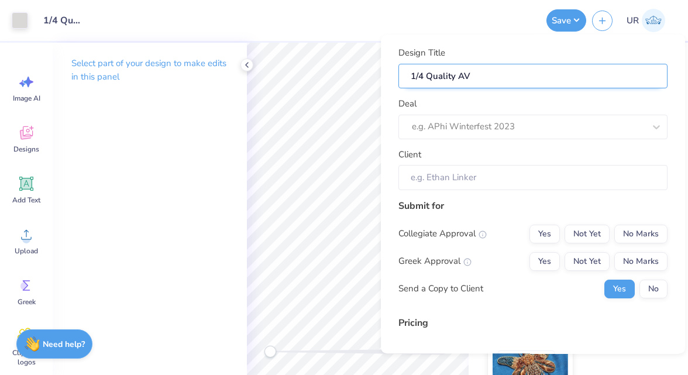
click at [426, 77] on input "1/4 Quality AV" at bounding box center [533, 76] width 269 height 25
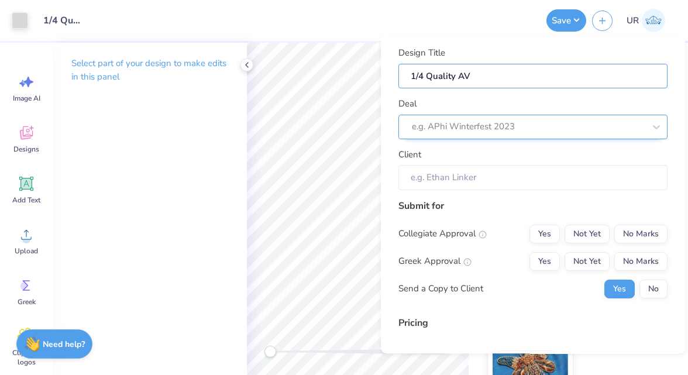
type input "1/4 zQuality AV"
type input "1/4 ziQuality AV"
type input "1/4 zipQuality AV"
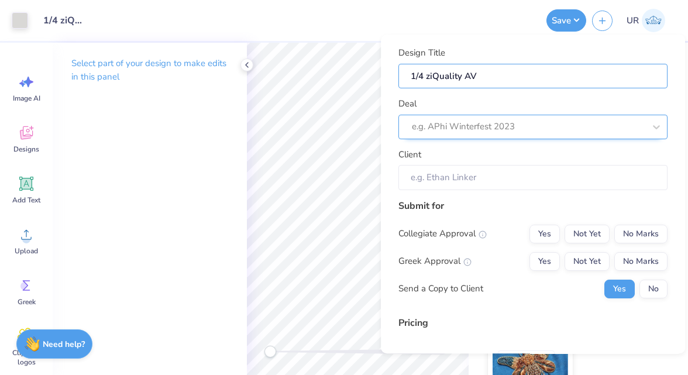
type input "1/4 zipQuality AV"
type input "1/4 zip Quality AV"
click at [462, 118] on div "e.g. APhi Winterfest 2023" at bounding box center [528, 127] width 235 height 18
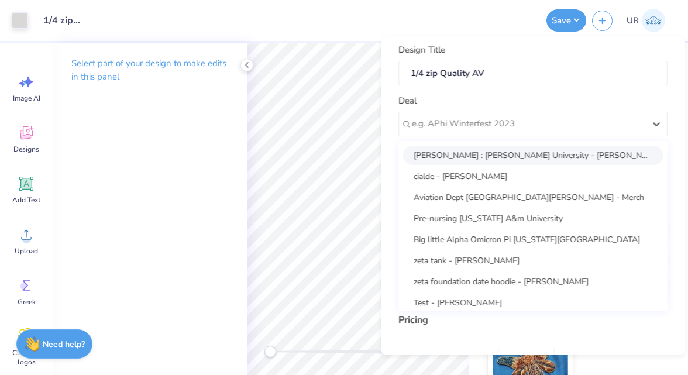
click at [461, 149] on div "Trysta Brundige : Schreiner University - Trysta Brundige" at bounding box center [533, 155] width 260 height 19
type input "Trysta Brundige"
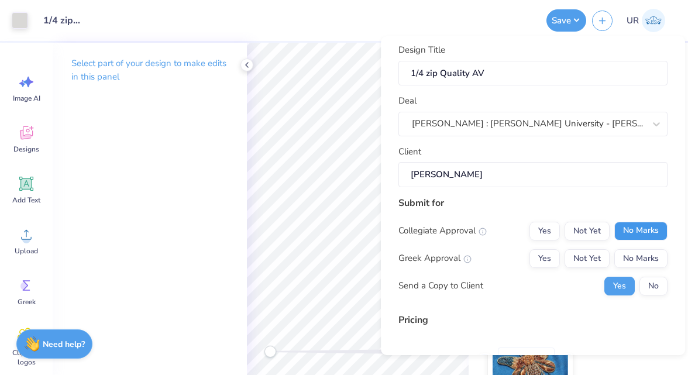
click at [651, 235] on button "No Marks" at bounding box center [641, 231] width 53 height 19
click at [651, 244] on div "Collegiate Approval Yes Not Yet No Marks Greek Approval Yes Not Yet No Marks Se…" at bounding box center [533, 259] width 269 height 74
click at [651, 245] on div "Collegiate Approval Yes Not Yet No Marks Greek Approval Yes Not Yet No Marks Se…" at bounding box center [533, 259] width 269 height 74
click at [647, 256] on button "No Marks" at bounding box center [641, 258] width 53 height 19
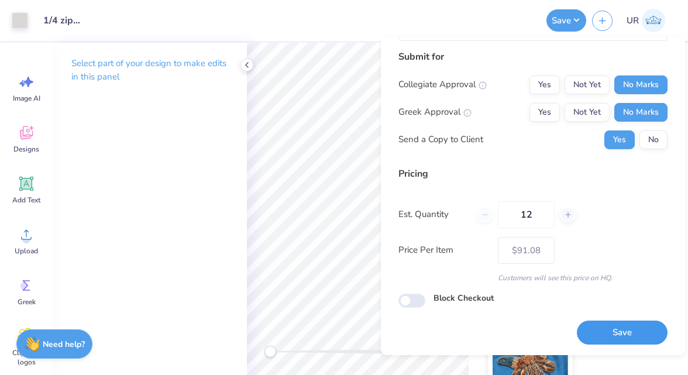
click at [609, 321] on button "Save" at bounding box center [622, 333] width 91 height 24
type input "– –"
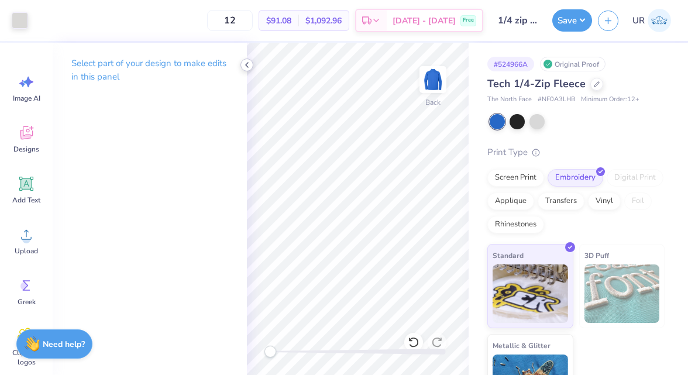
click at [249, 68] on icon at bounding box center [246, 64] width 9 height 9
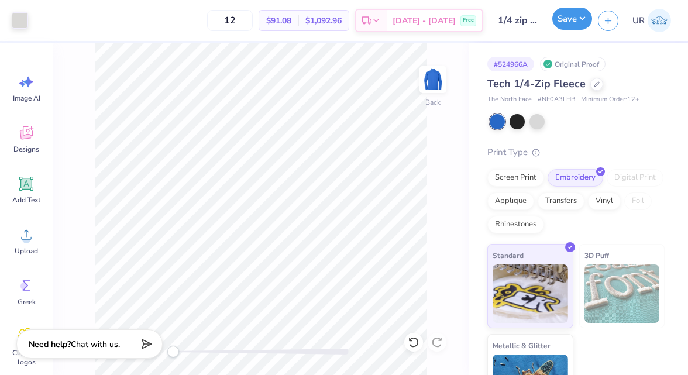
click at [580, 19] on button "Save" at bounding box center [573, 19] width 40 height 22
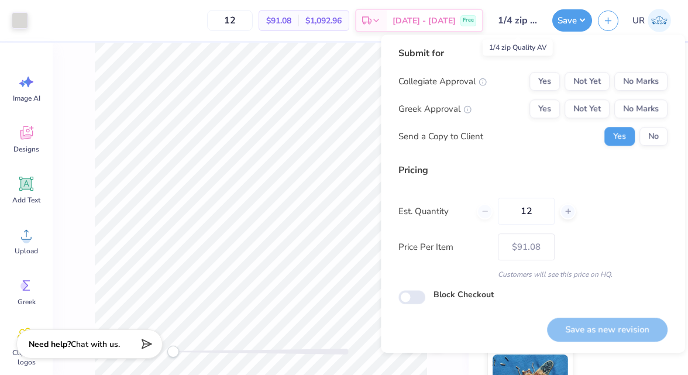
click at [530, 28] on input "1/4 zip Quality AV" at bounding box center [517, 20] width 57 height 23
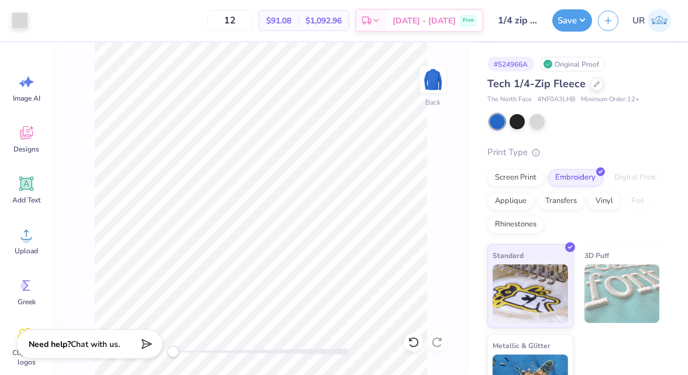
click at [529, 18] on input "1/4 zip Quality AV" at bounding box center [517, 20] width 57 height 23
click at [615, 23] on button "button" at bounding box center [608, 19] width 20 height 20
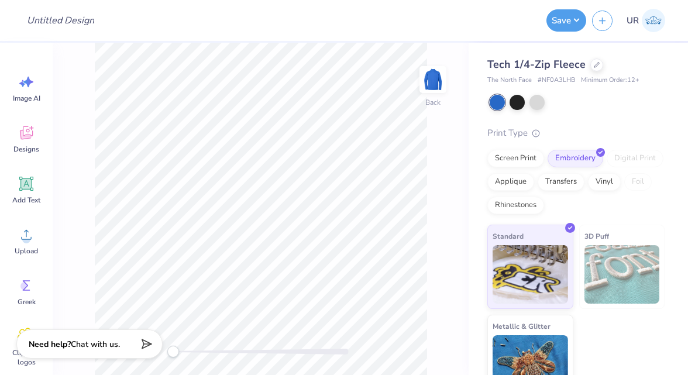
click at [615, 23] on div "UR" at bounding box center [631, 20] width 78 height 23
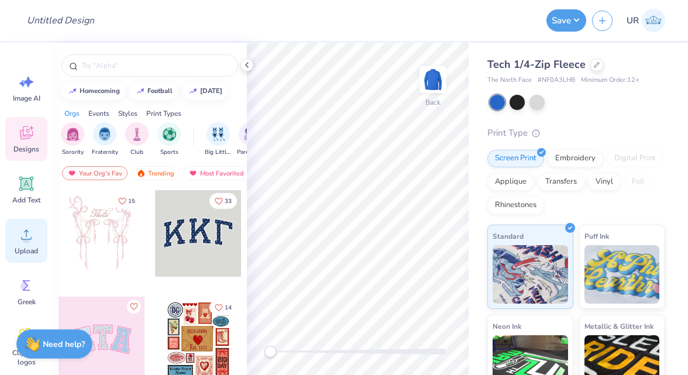
click at [22, 238] on circle at bounding box center [26, 239] width 8 height 8
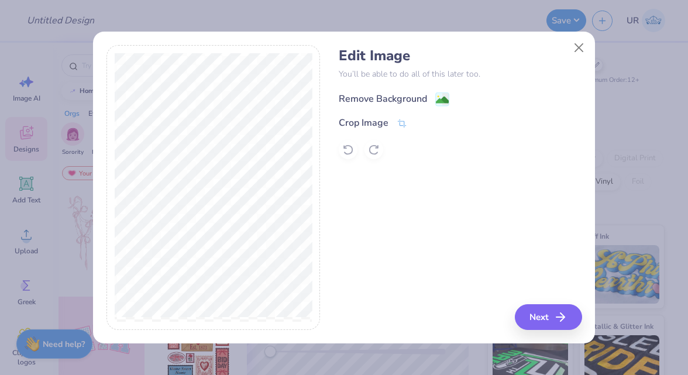
click at [414, 99] on div "Remove Background" at bounding box center [383, 99] width 88 height 14
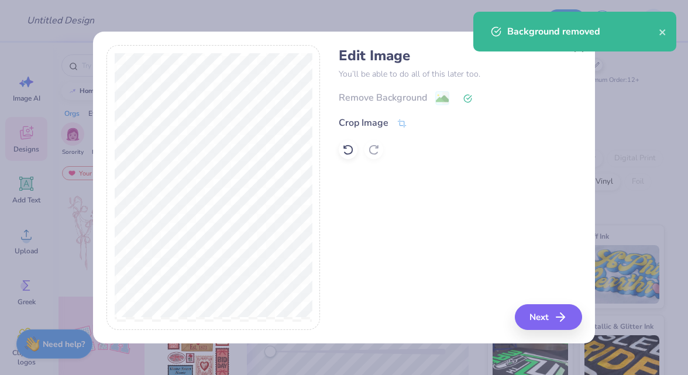
click at [538, 301] on div "Edit Image You’ll be able to do all of this later too. Remove Background Crop I…" at bounding box center [460, 188] width 243 height 286
click at [538, 314] on button "Next" at bounding box center [550, 317] width 67 height 26
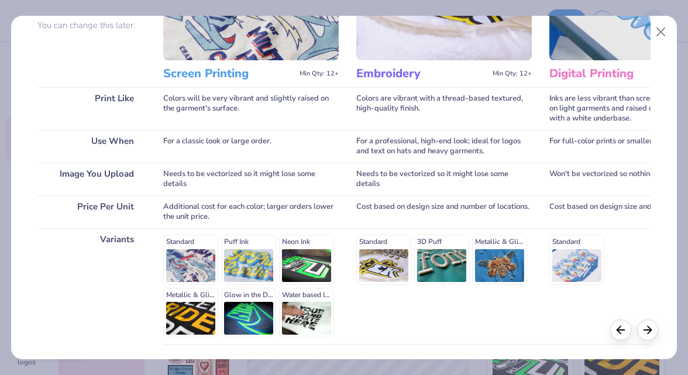
scroll to position [208, 0]
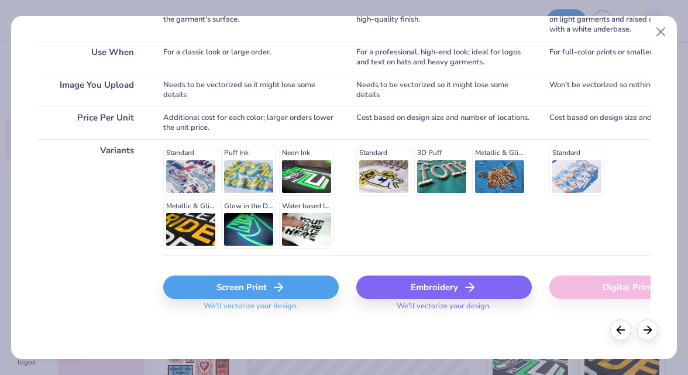
click at [397, 287] on div "Embroidery" at bounding box center [444, 287] width 176 height 23
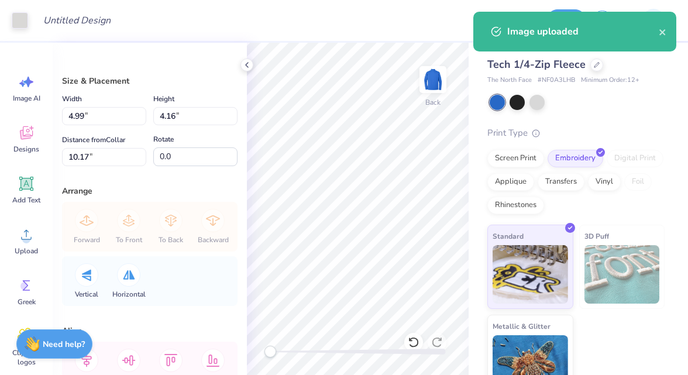
type input "2.15"
type input "1.80"
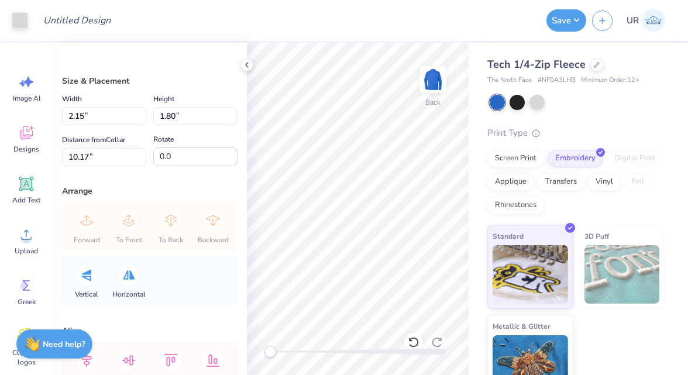
type input "2.96"
type input "2.47"
type input "3.00"
type input "2.19"
type input "1.83"
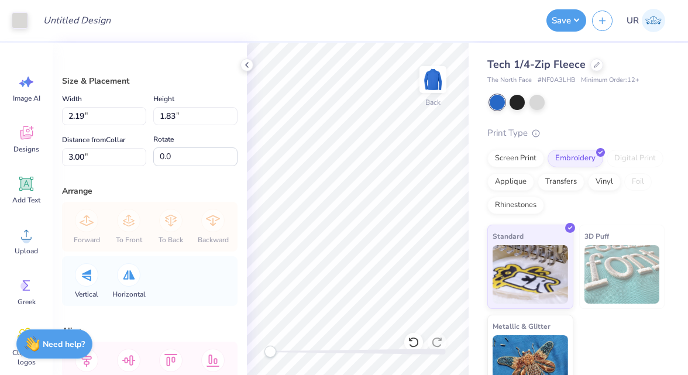
type input "2.51"
type input "2.09"
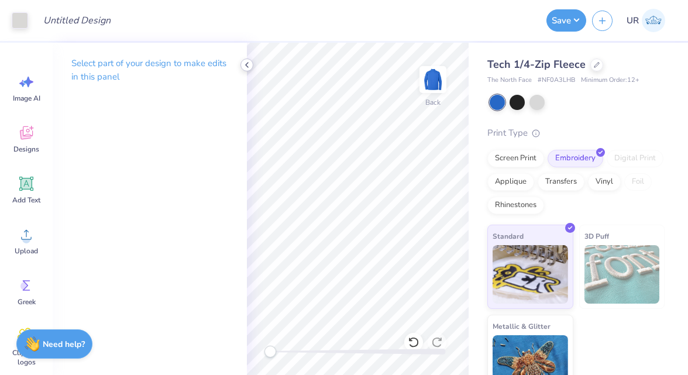
click at [246, 64] on polyline at bounding box center [247, 65] width 2 height 5
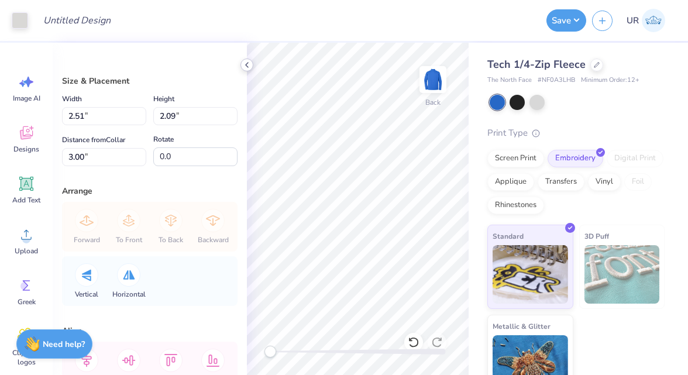
click at [248, 64] on icon at bounding box center [246, 64] width 9 height 9
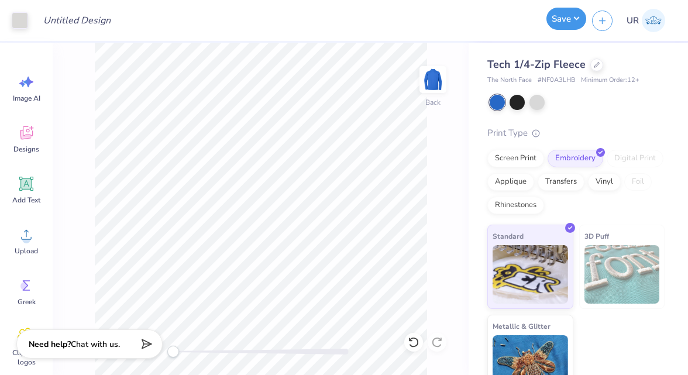
click at [571, 23] on button "Save" at bounding box center [567, 19] width 40 height 22
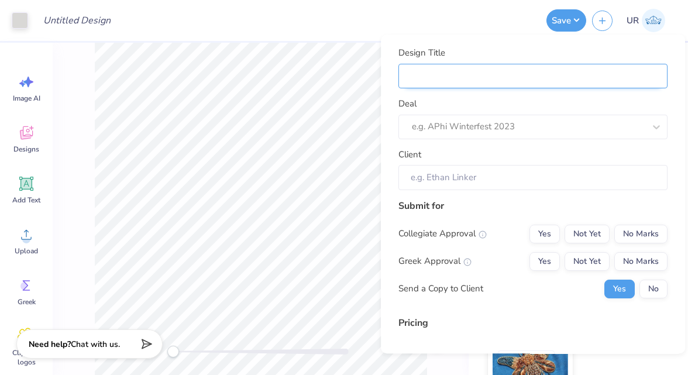
click at [540, 78] on input "Design Title" at bounding box center [533, 76] width 269 height 25
type input "1"
type input "1/"
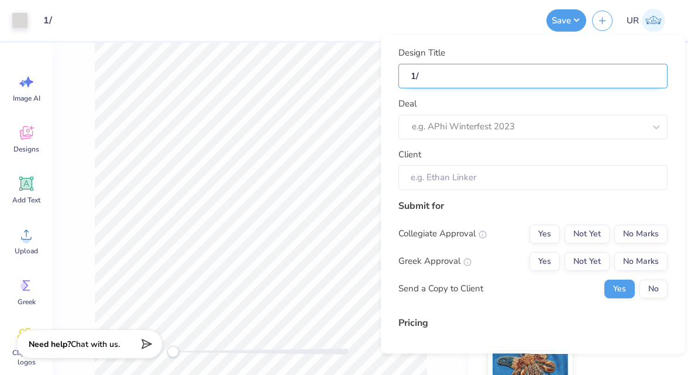
type input "1/4"
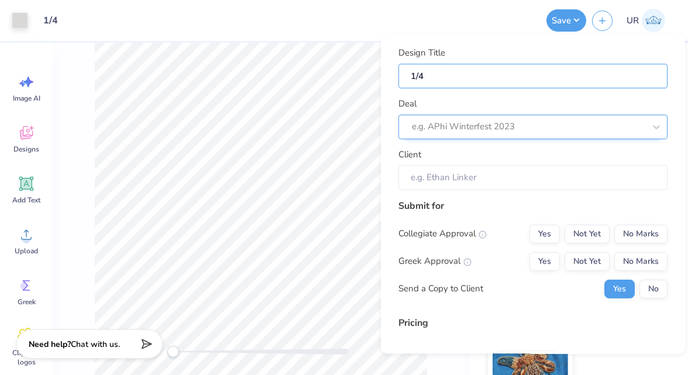
type input "1/4 zip Quality AV"
click at [487, 126] on div at bounding box center [528, 127] width 233 height 16
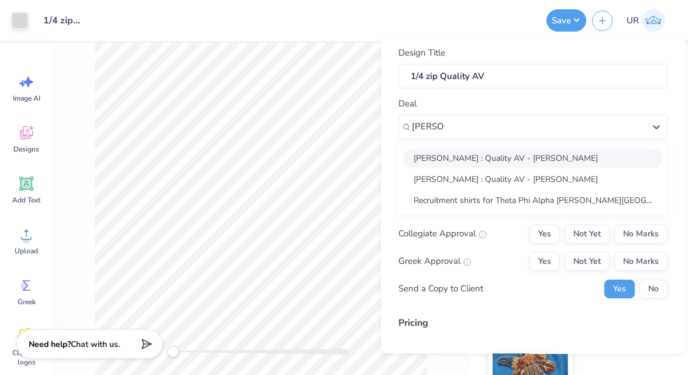
click at [491, 160] on div "[PERSON_NAME] : Quality AV - [PERSON_NAME]" at bounding box center [533, 158] width 260 height 19
type input "thomas"
type input "[PERSON_NAME]"
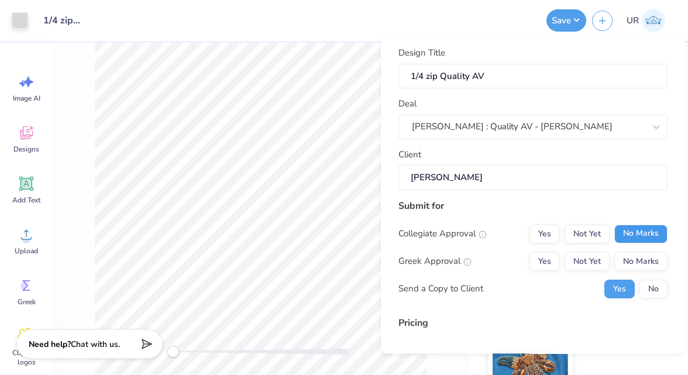
click at [647, 225] on button "No Marks" at bounding box center [641, 234] width 53 height 19
click at [641, 251] on div "Collegiate Approval Yes Not Yet No Marks Greek Approval Yes Not Yet No Marks Se…" at bounding box center [533, 262] width 269 height 74
click at [641, 256] on button "No Marks" at bounding box center [641, 261] width 53 height 19
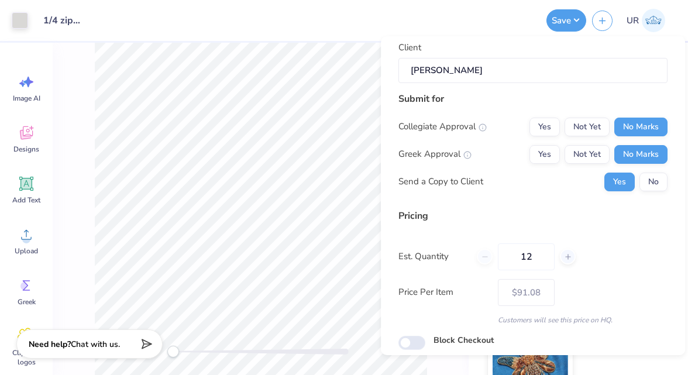
scroll to position [151, 0]
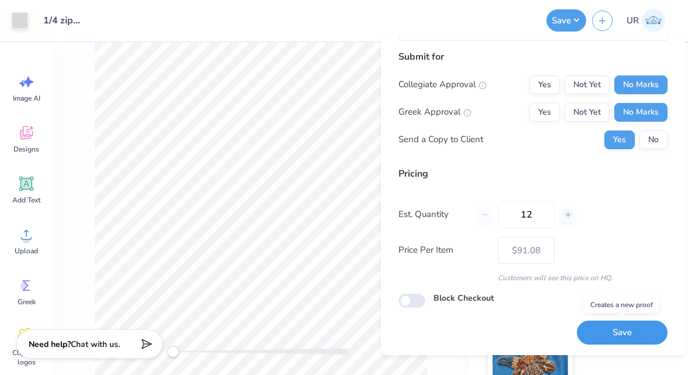
click at [595, 322] on button "Save" at bounding box center [622, 333] width 91 height 24
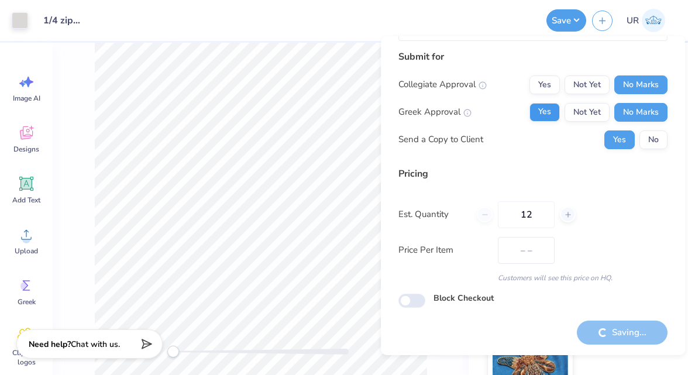
type input "$91.08"
